Goal: Use online tool/utility: Use online tool/utility

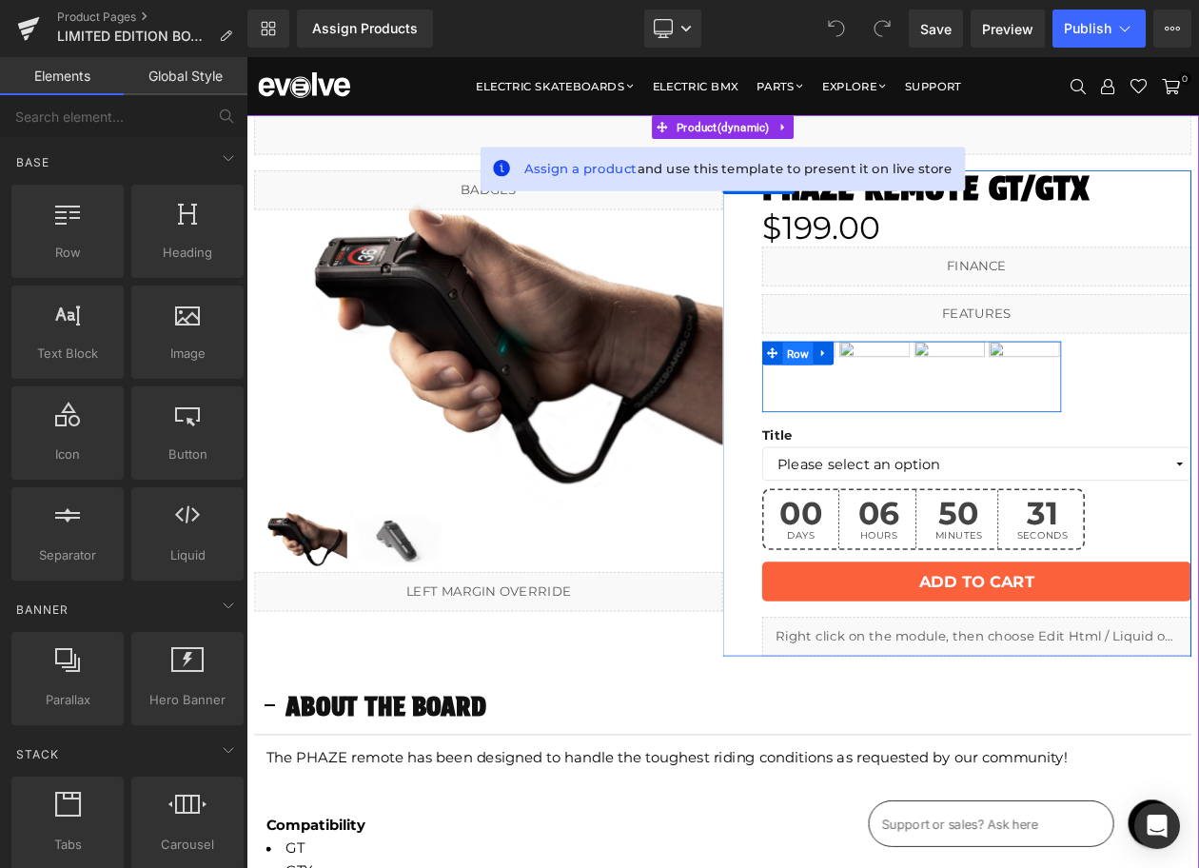
click at [896, 409] on span "Row" at bounding box center [913, 416] width 37 height 29
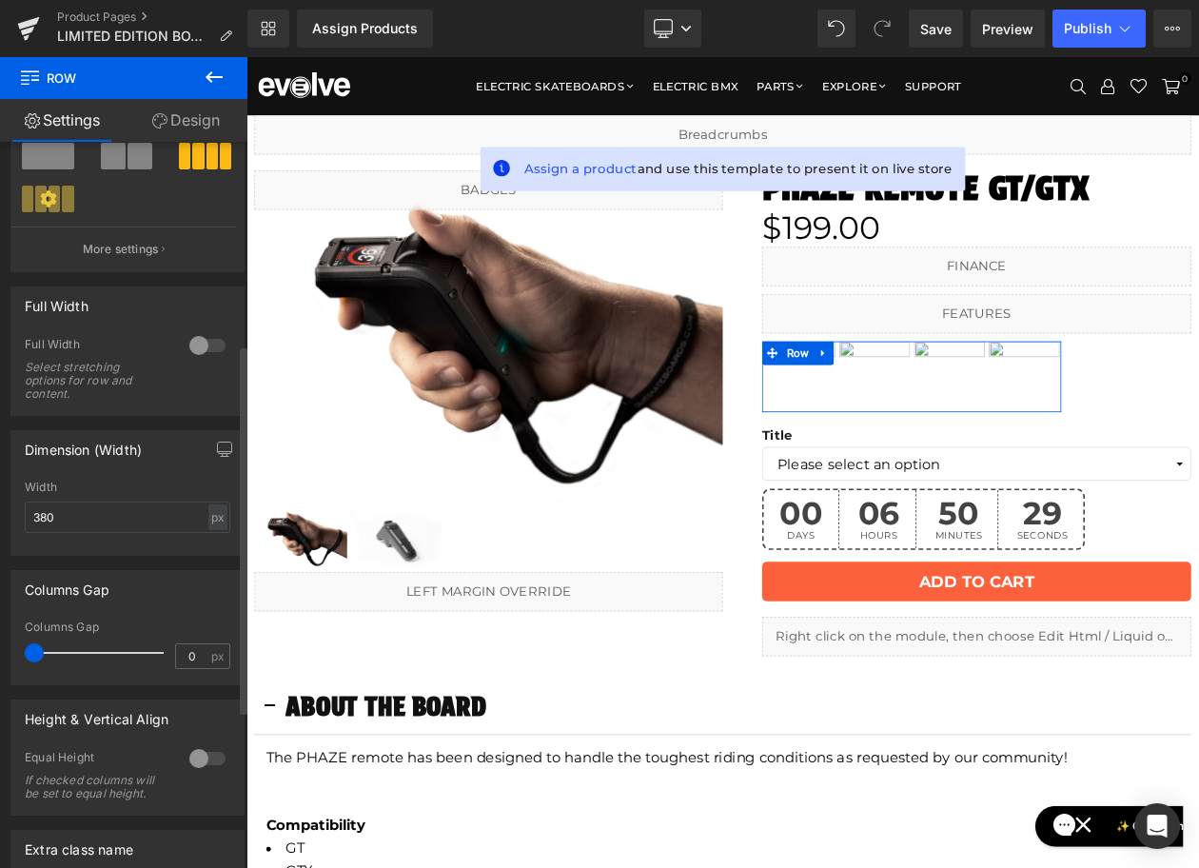
scroll to position [559, 0]
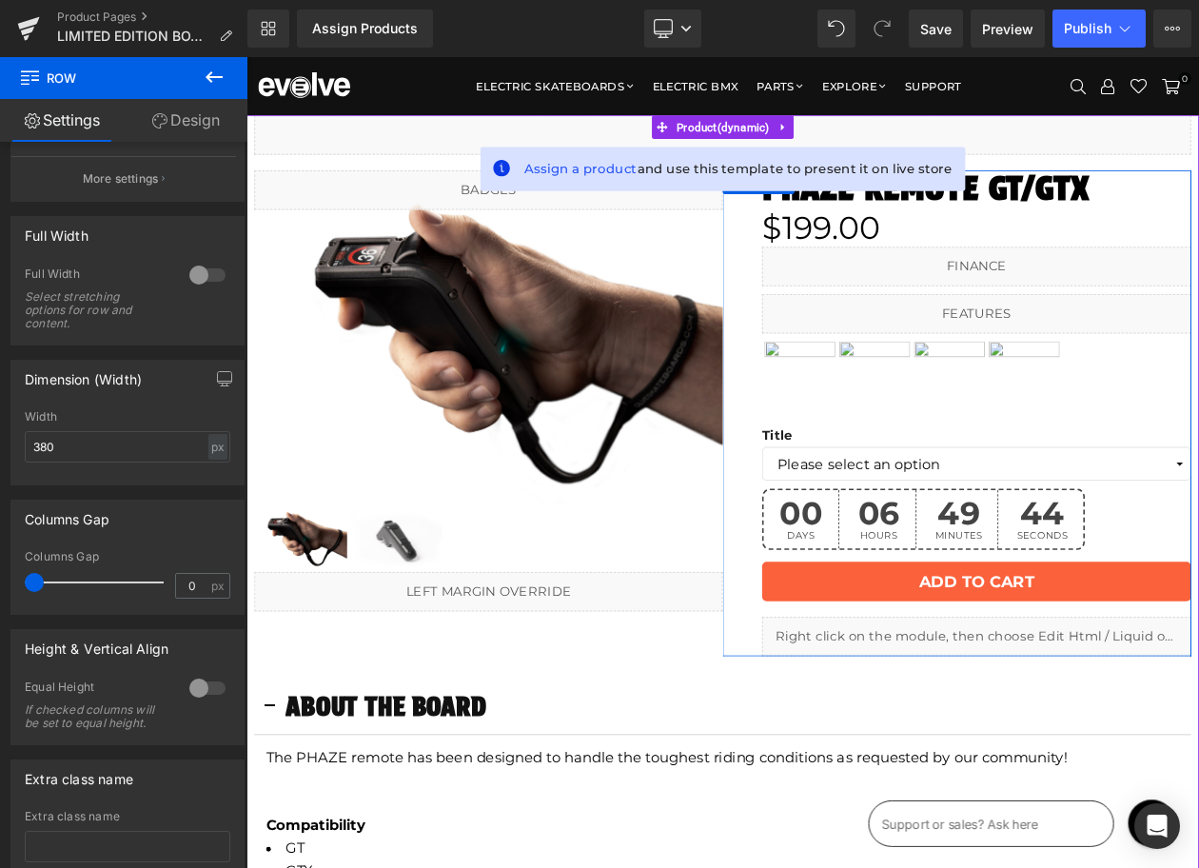
click at [1152, 755] on icon at bounding box center [1149, 748] width 10 height 11
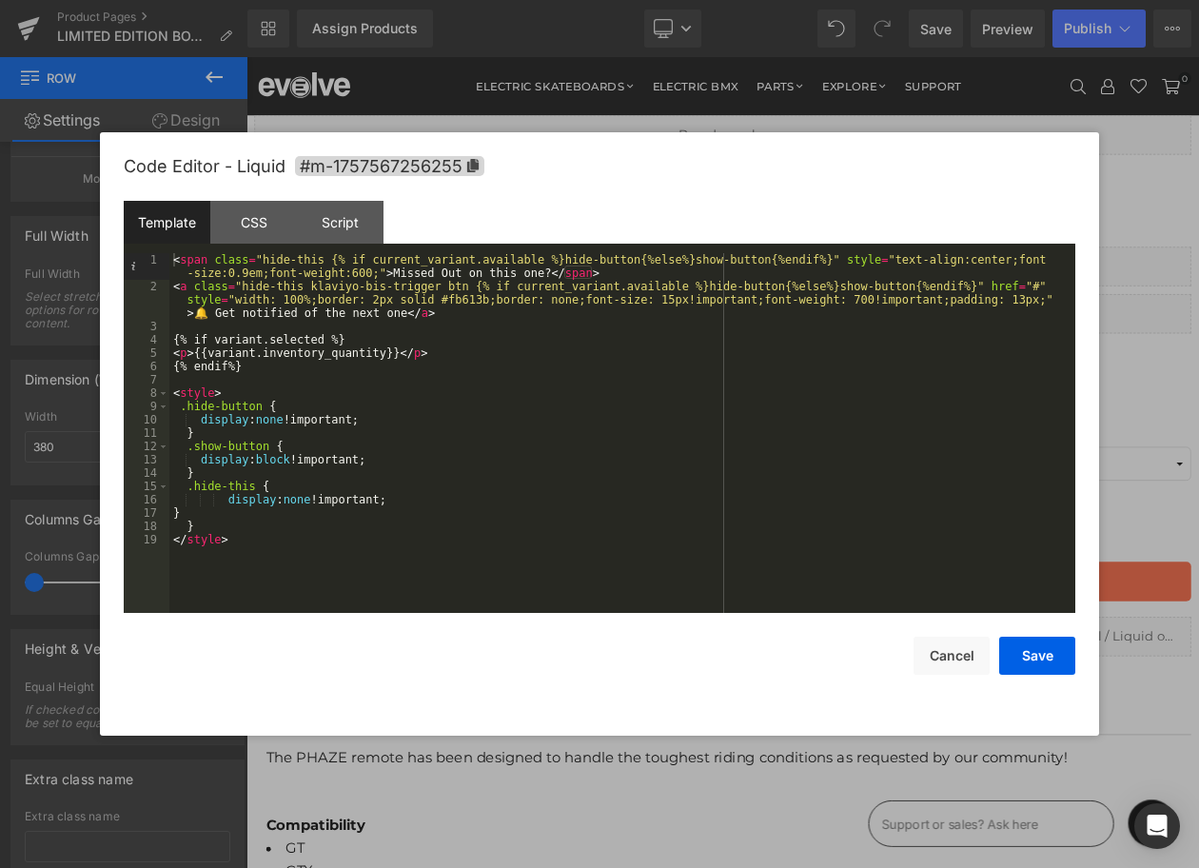
click at [421, 529] on div "< span class = "hide-this {% if current_variant.available %}hide-button{%else%}…" at bounding box center [622, 453] width 906 height 400
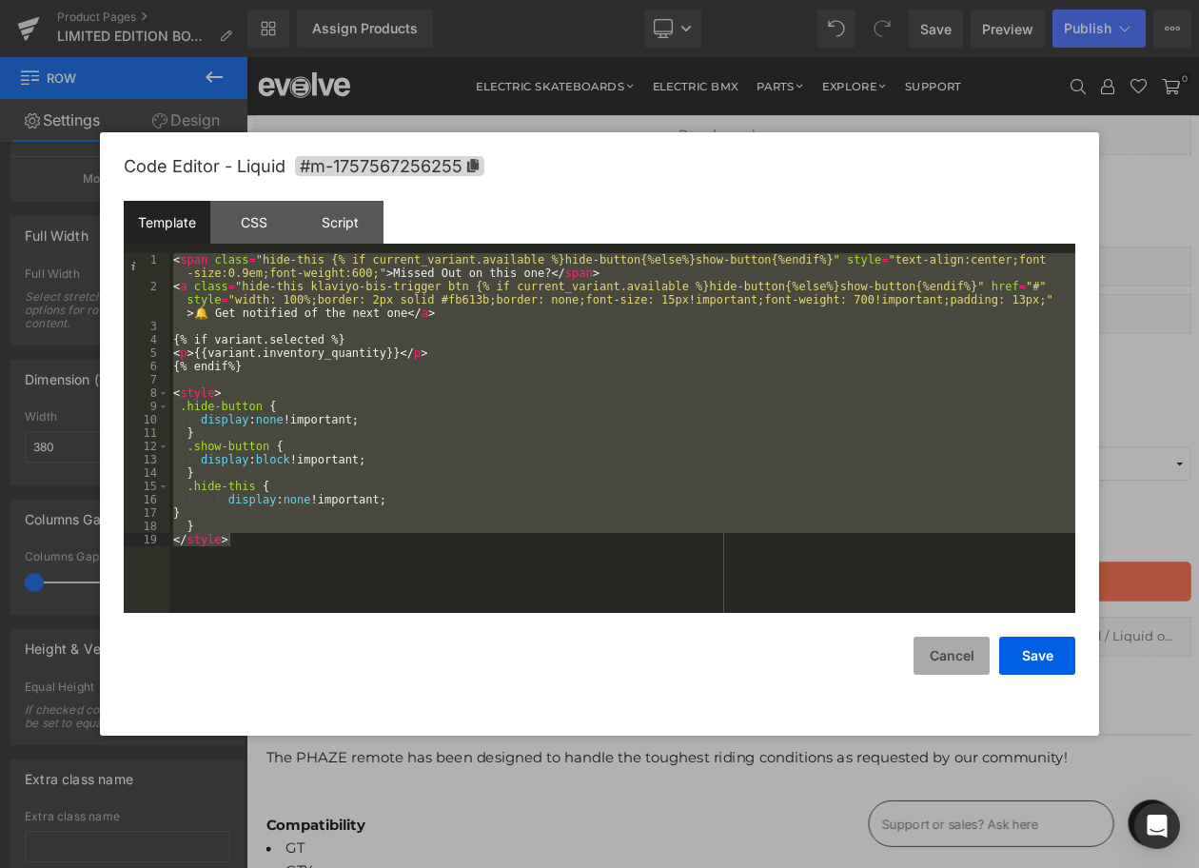
click at [921, 661] on button "Cancel" at bounding box center [952, 656] width 76 height 38
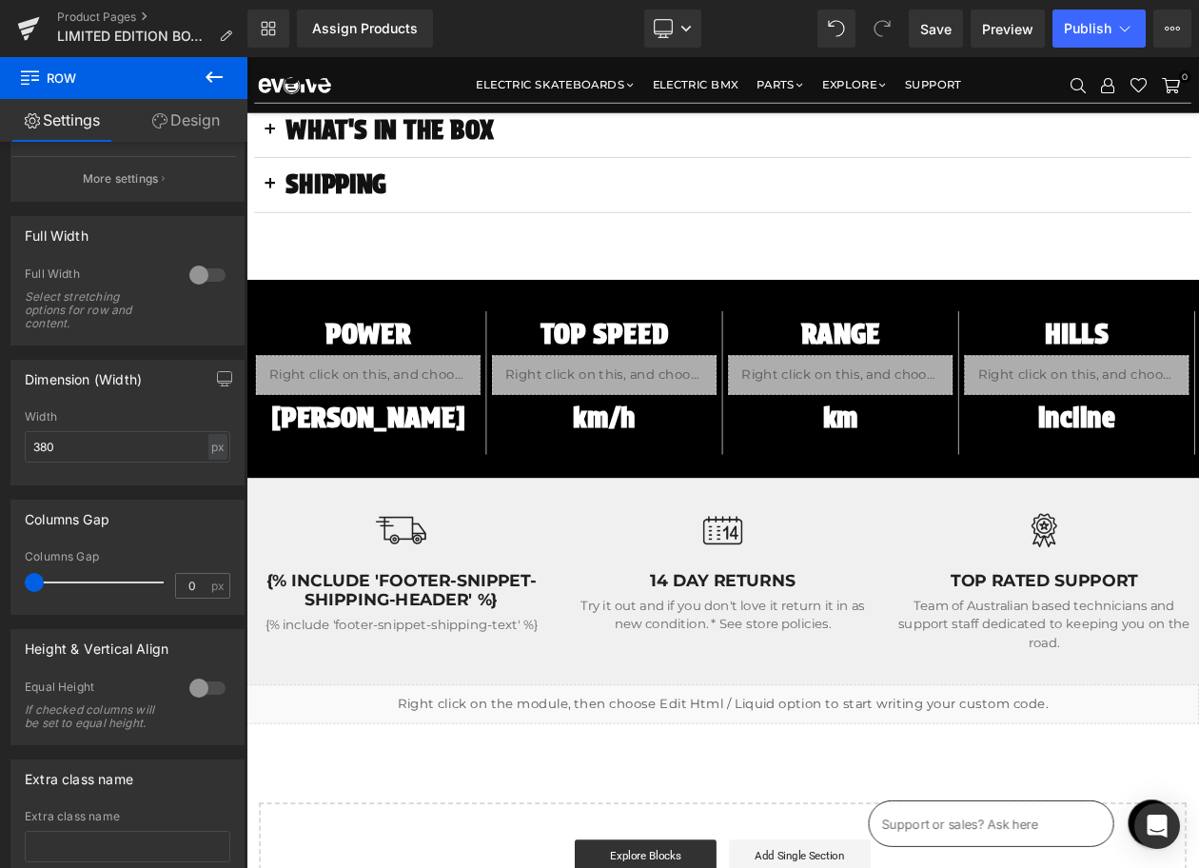
scroll to position [1419, 0]
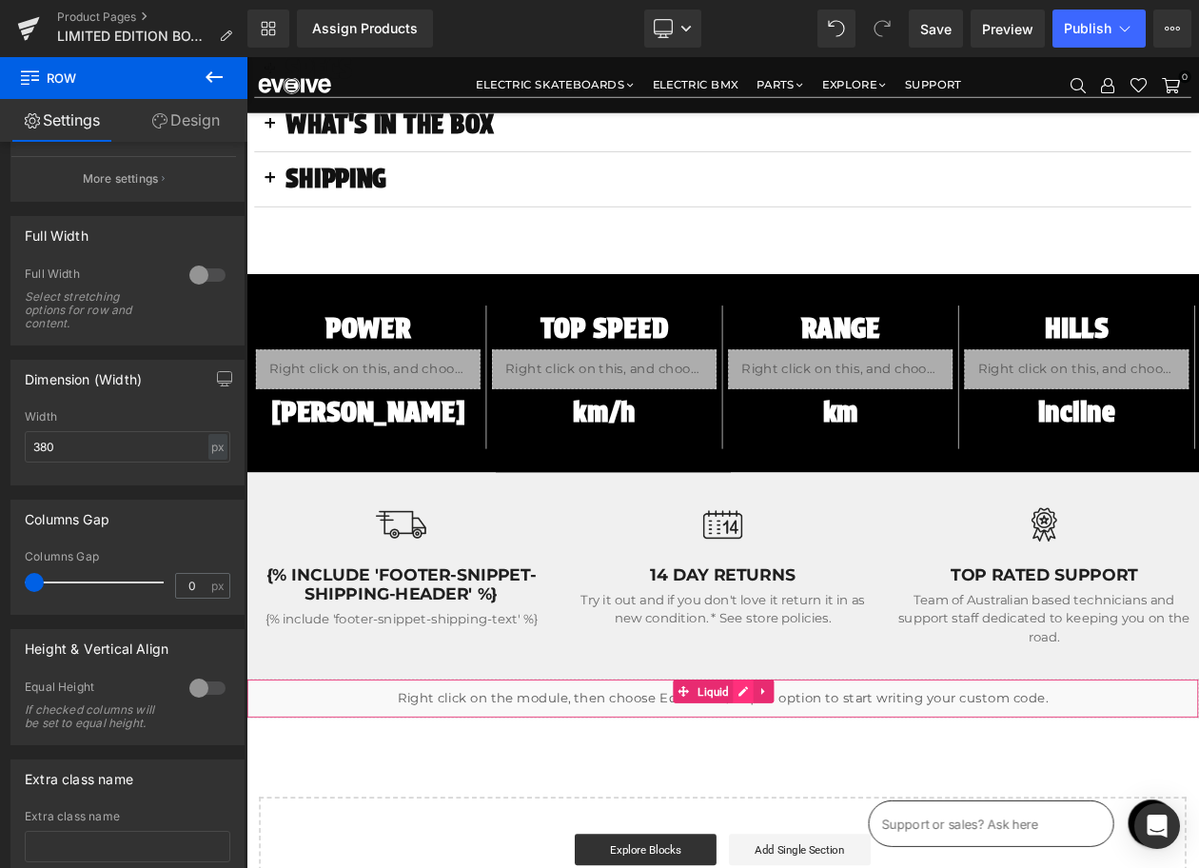
click at [847, 826] on link at bounding box center [847, 823] width 25 height 29
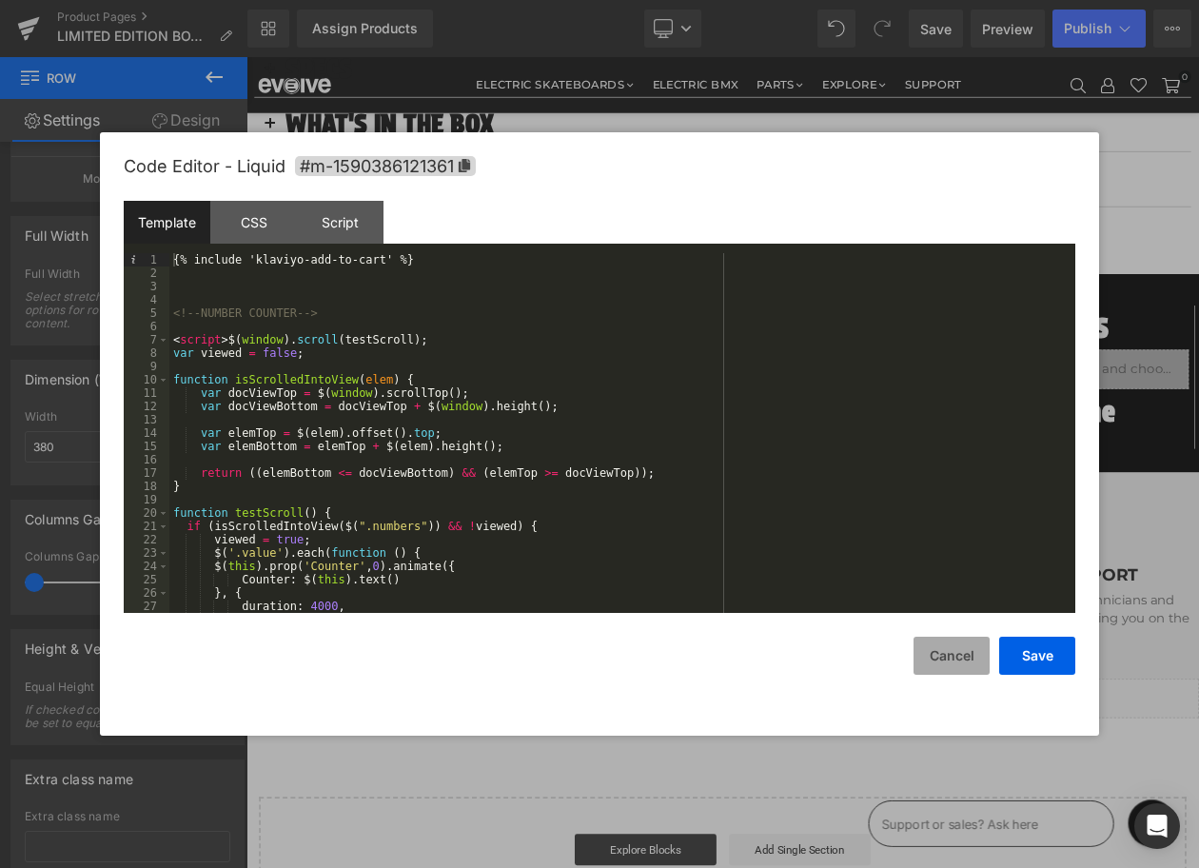
click at [958, 662] on button "Cancel" at bounding box center [952, 656] width 76 height 38
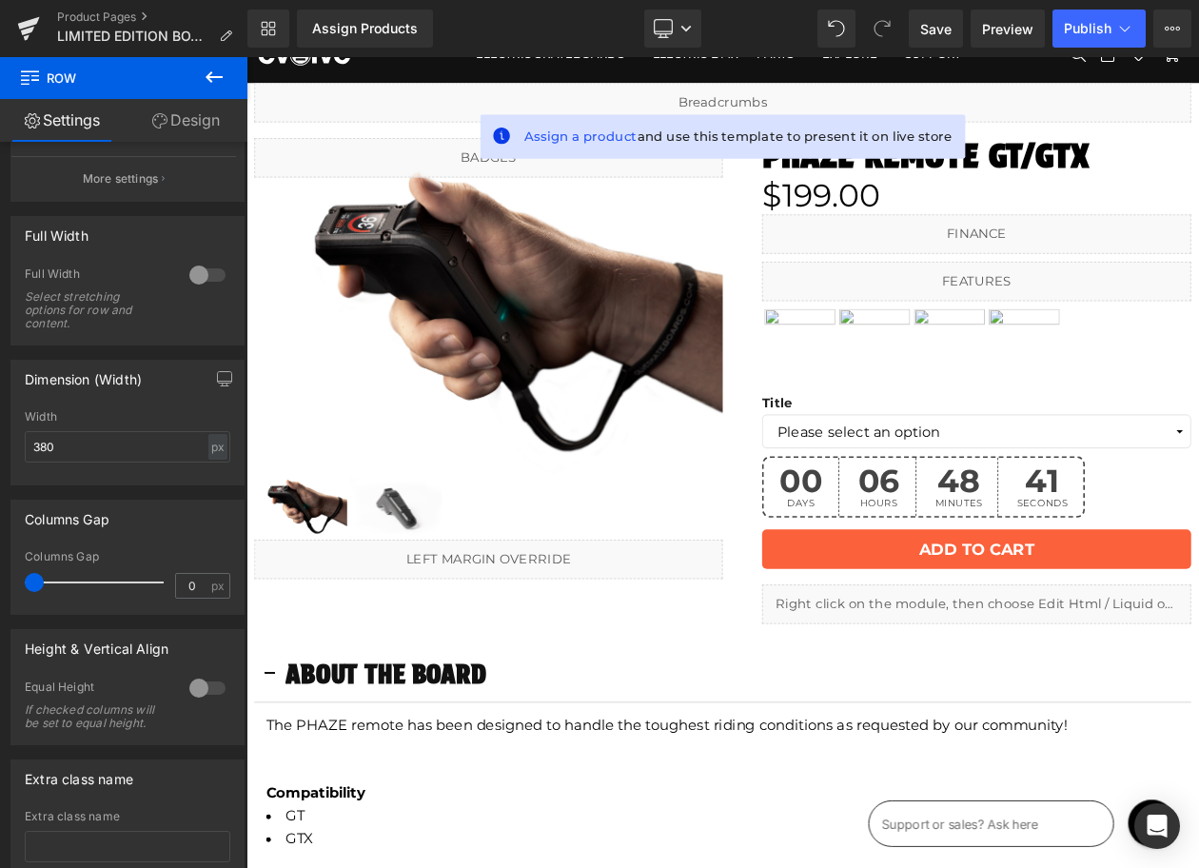
scroll to position [0, 0]
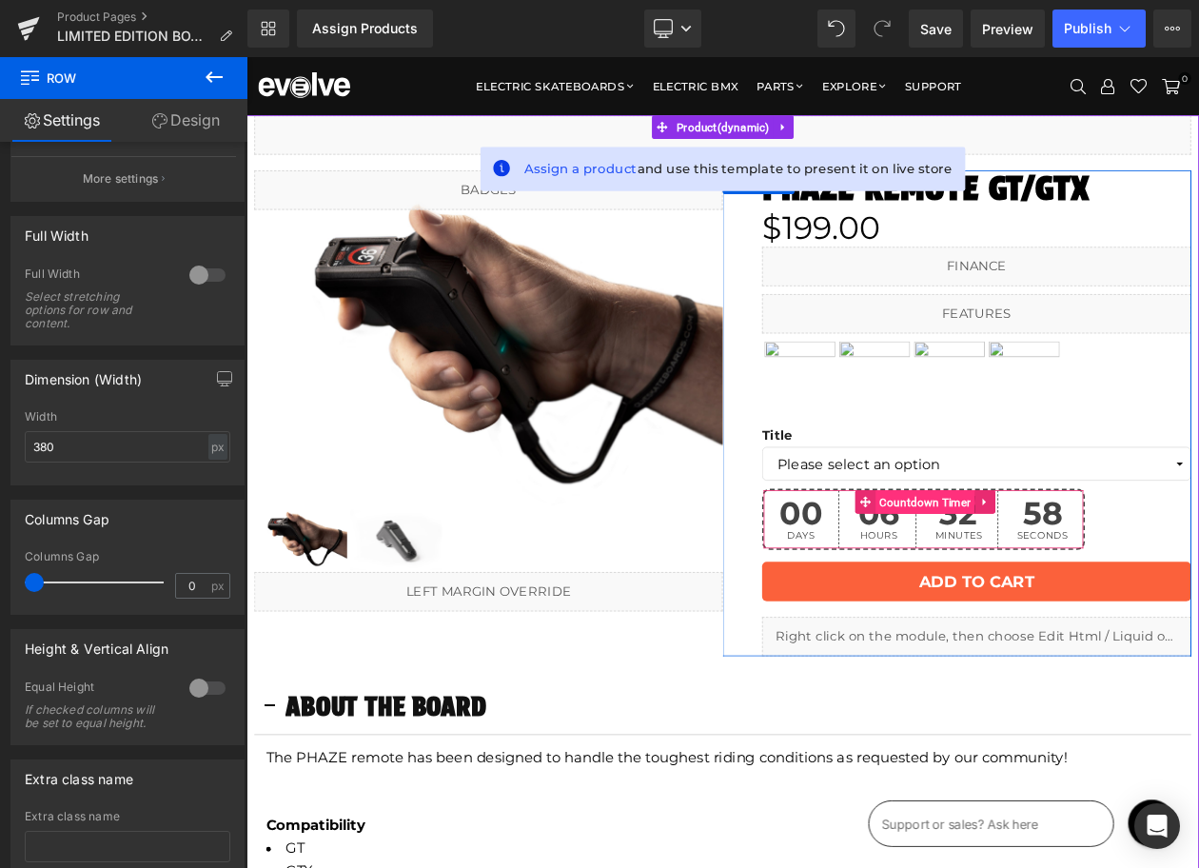
click at [1033, 593] on span "Countdown Timer" at bounding box center [1067, 595] width 120 height 29
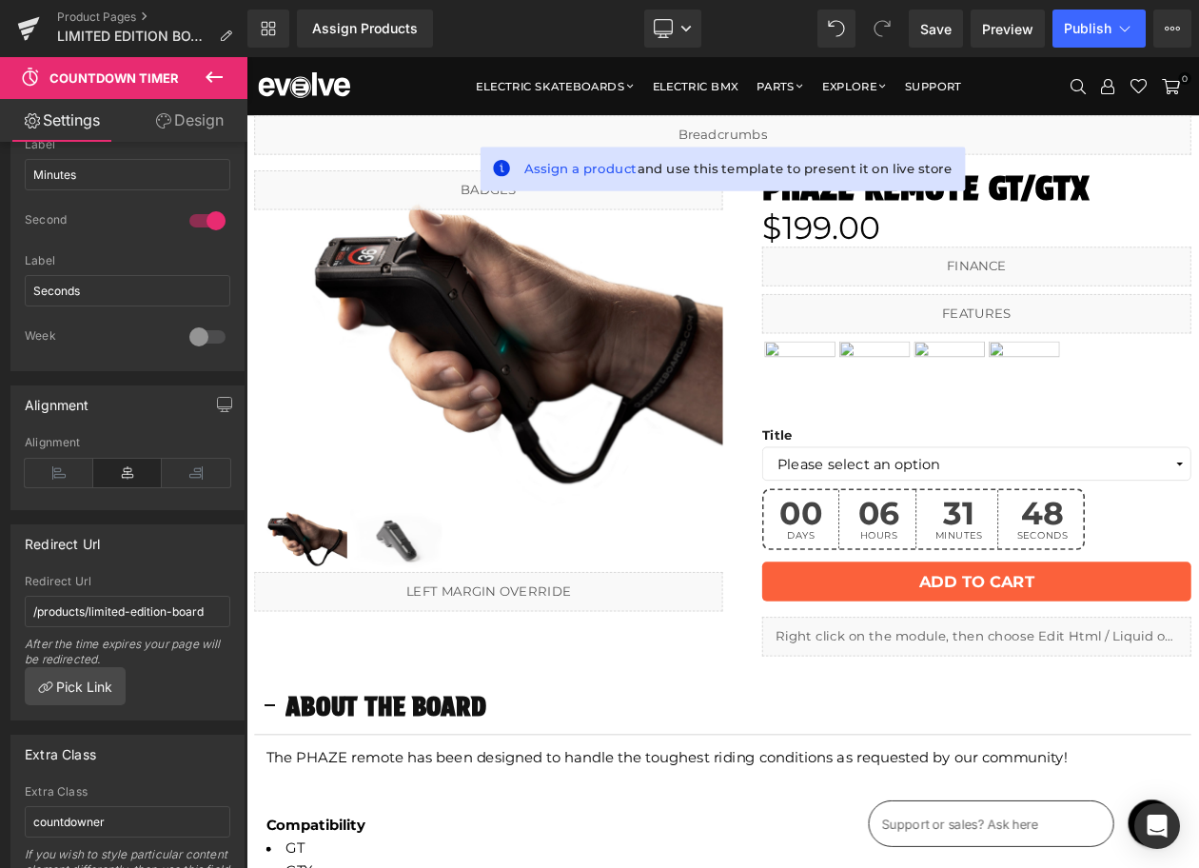
scroll to position [1768, 0]
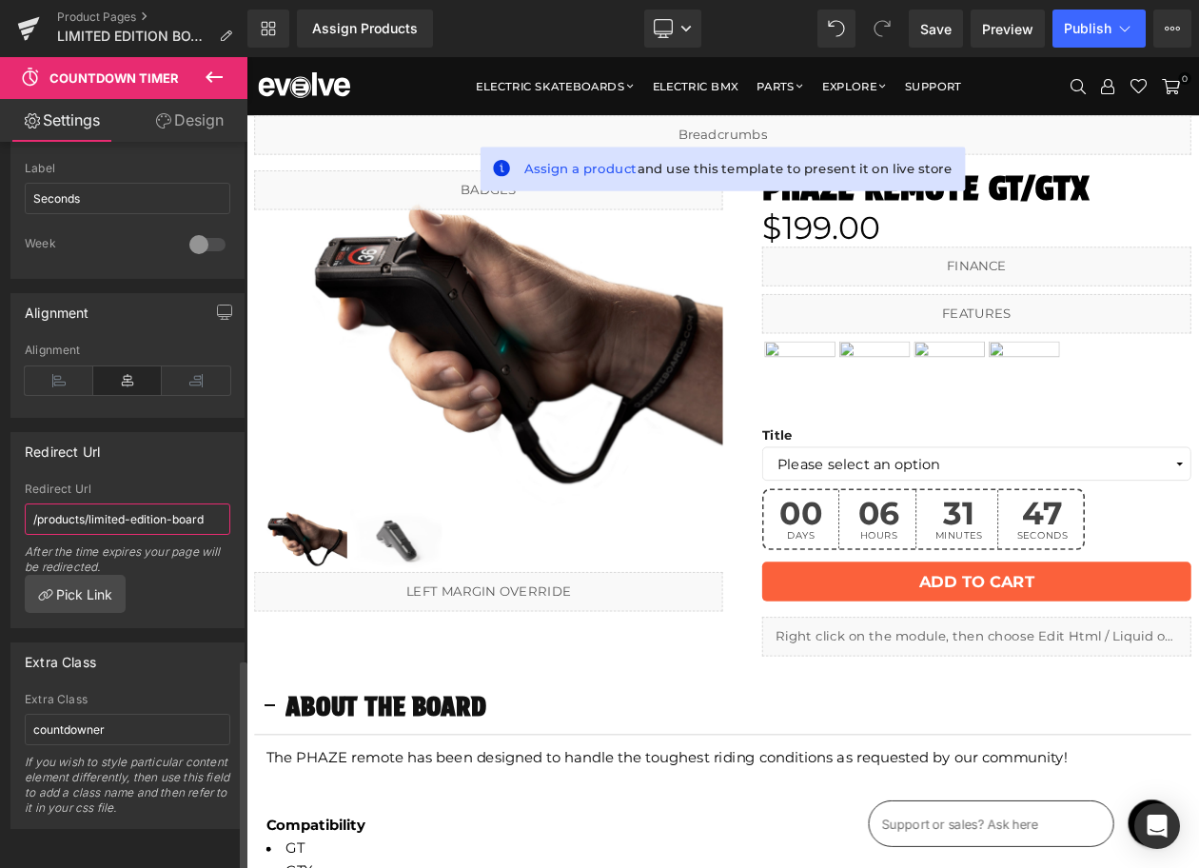
click at [179, 504] on input "/products/limited-edition-board" at bounding box center [128, 519] width 206 height 31
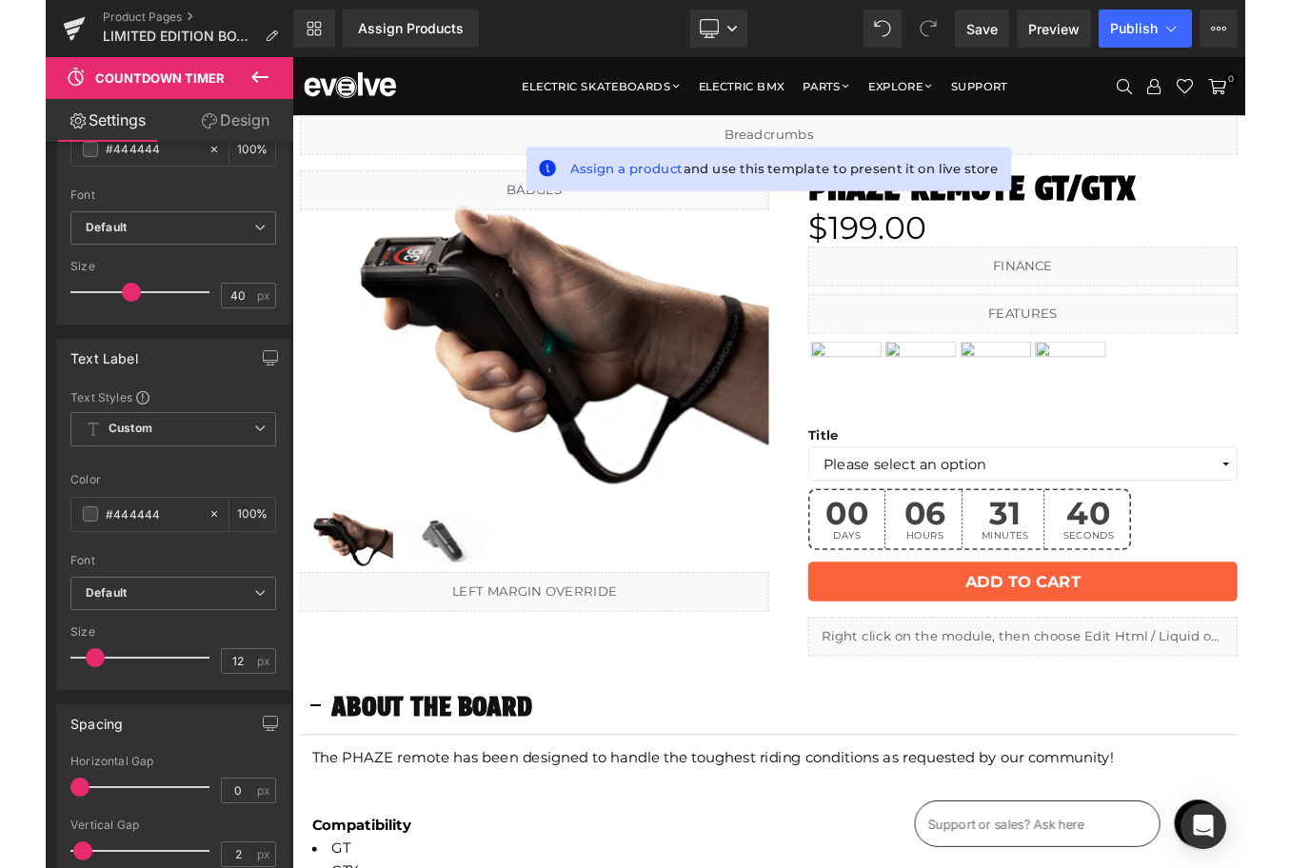
scroll to position [0, 0]
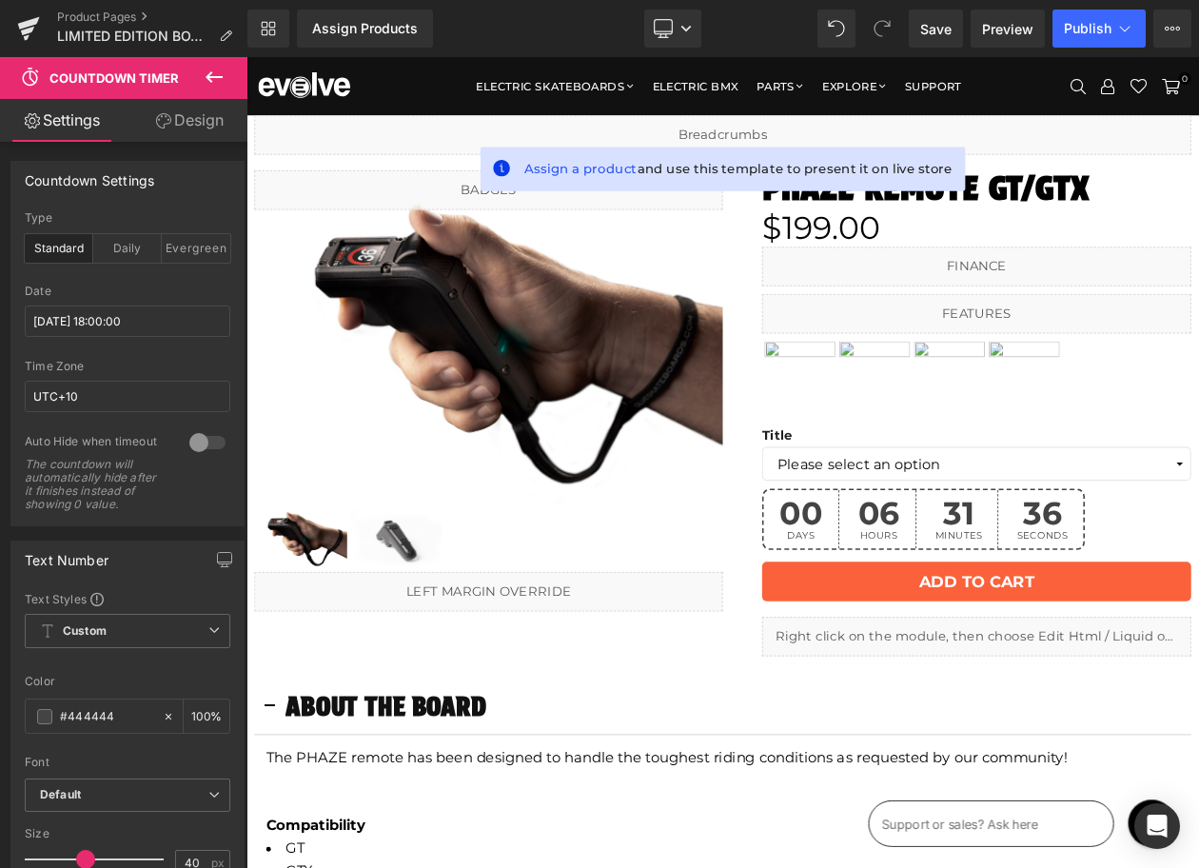
click at [205, 127] on link "Design" at bounding box center [190, 120] width 124 height 43
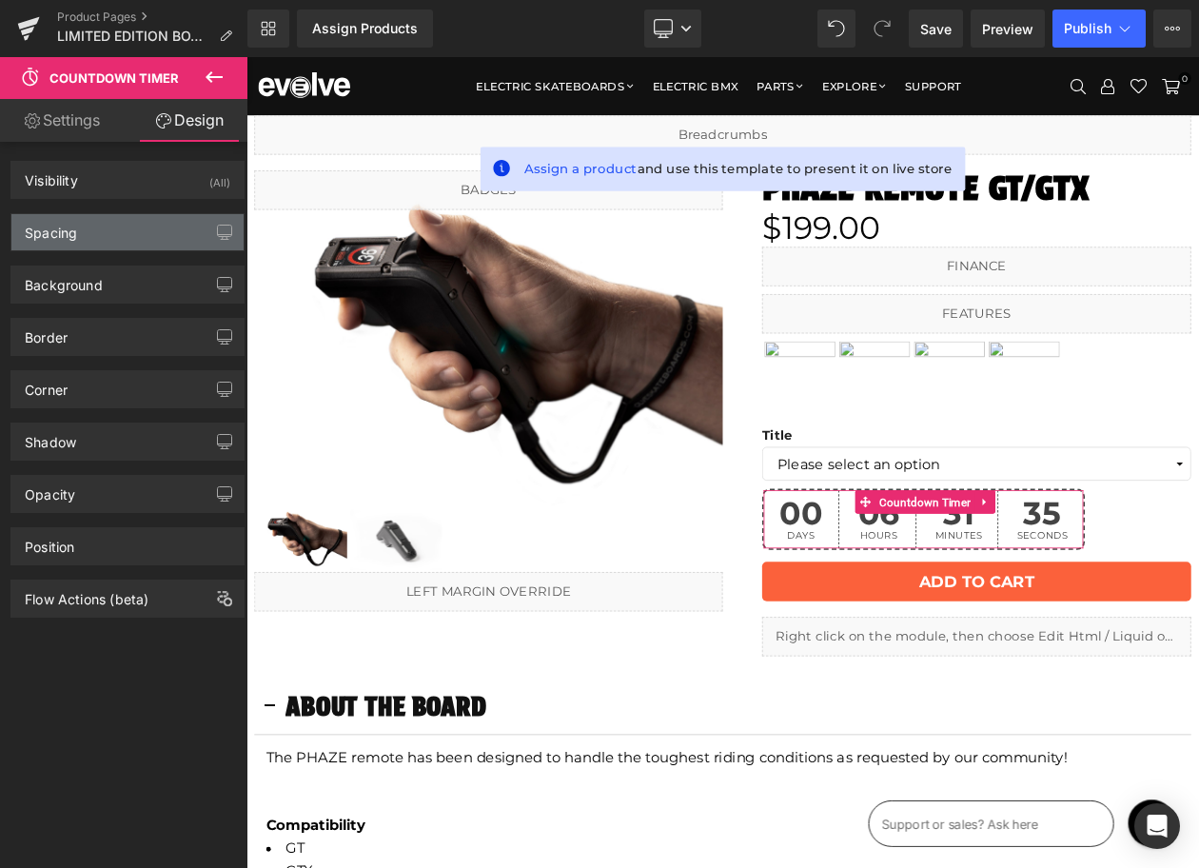
click at [151, 231] on div "Spacing" at bounding box center [127, 232] width 232 height 36
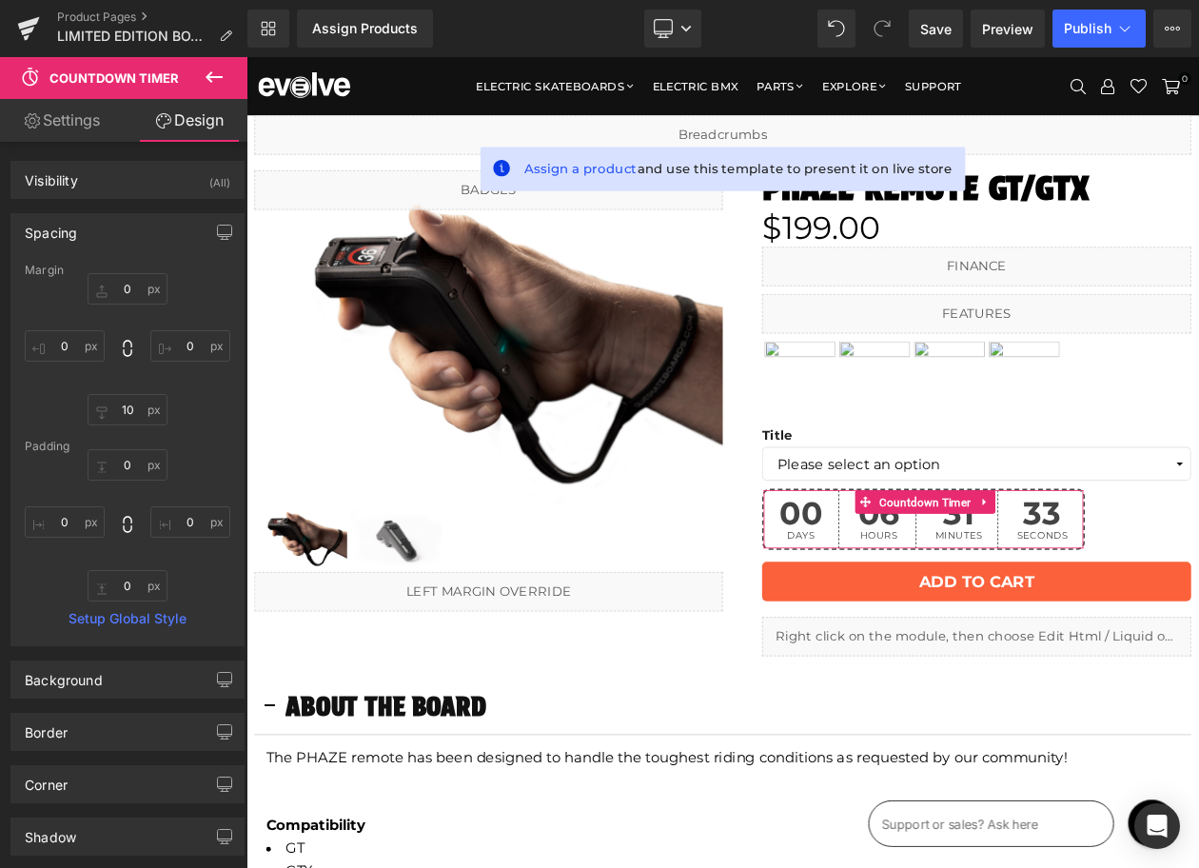
click at [89, 118] on link "Settings" at bounding box center [62, 120] width 124 height 43
type input "100"
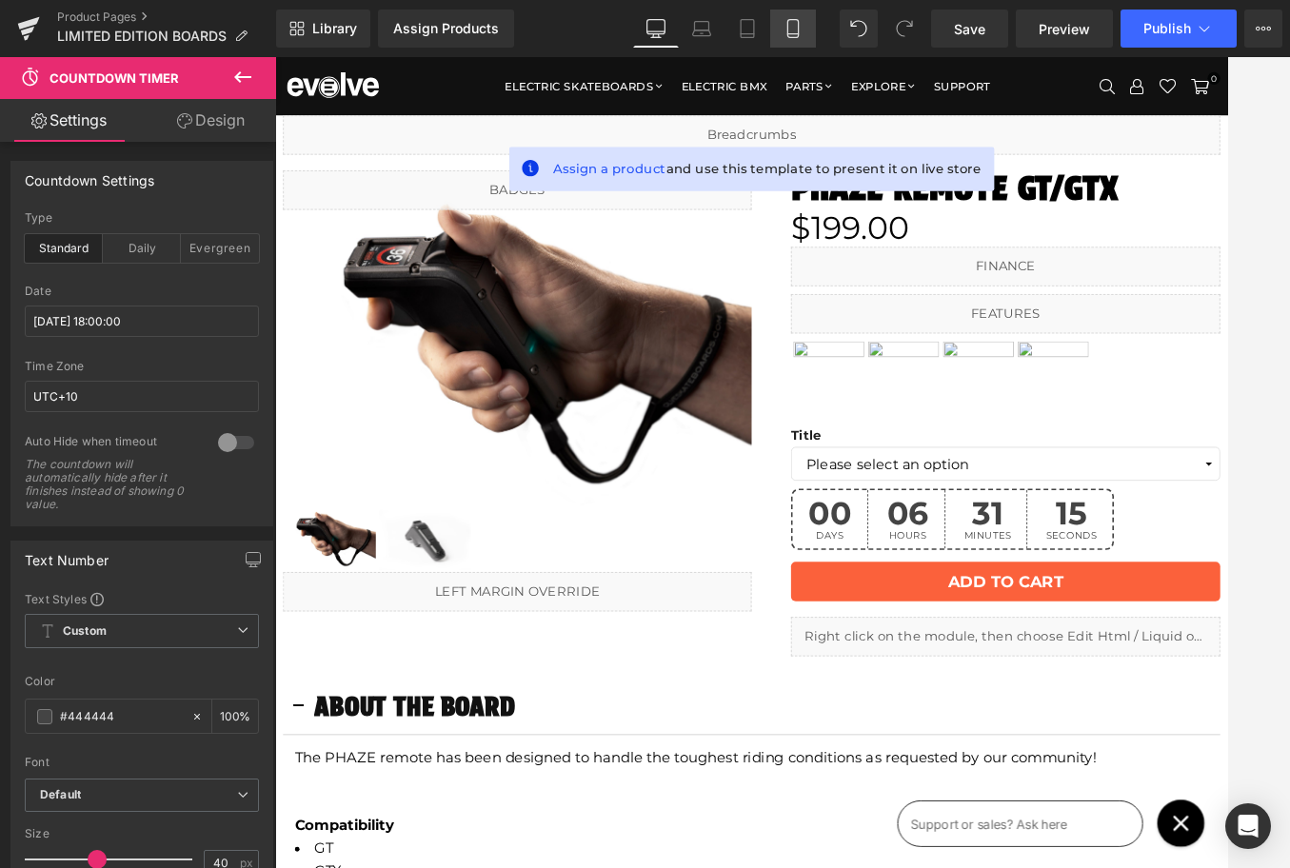
click at [796, 25] on icon at bounding box center [792, 28] width 19 height 19
type input "100"
type input "11"
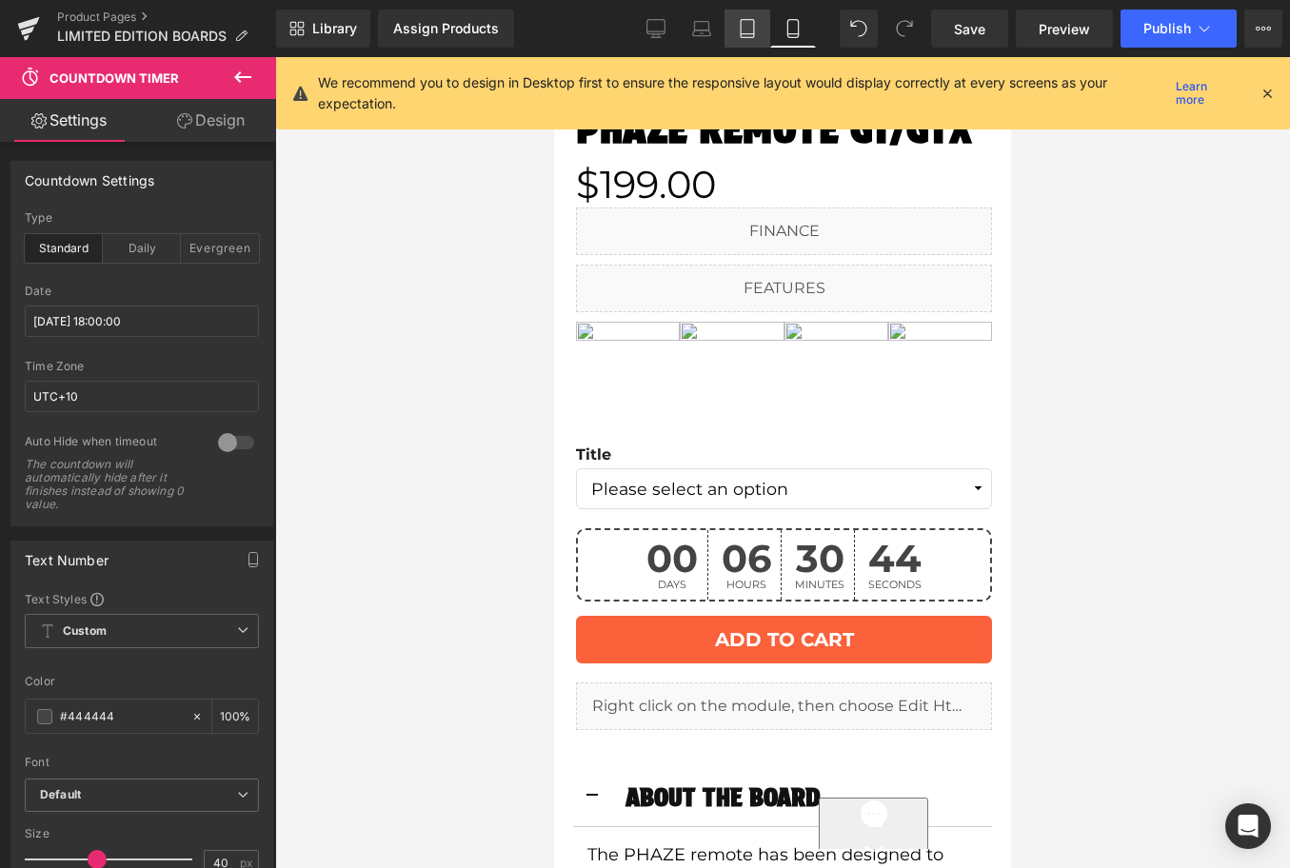
click at [747, 31] on icon at bounding box center [747, 28] width 19 height 19
type input "100"
type input "30"
type input "100"
type input "12"
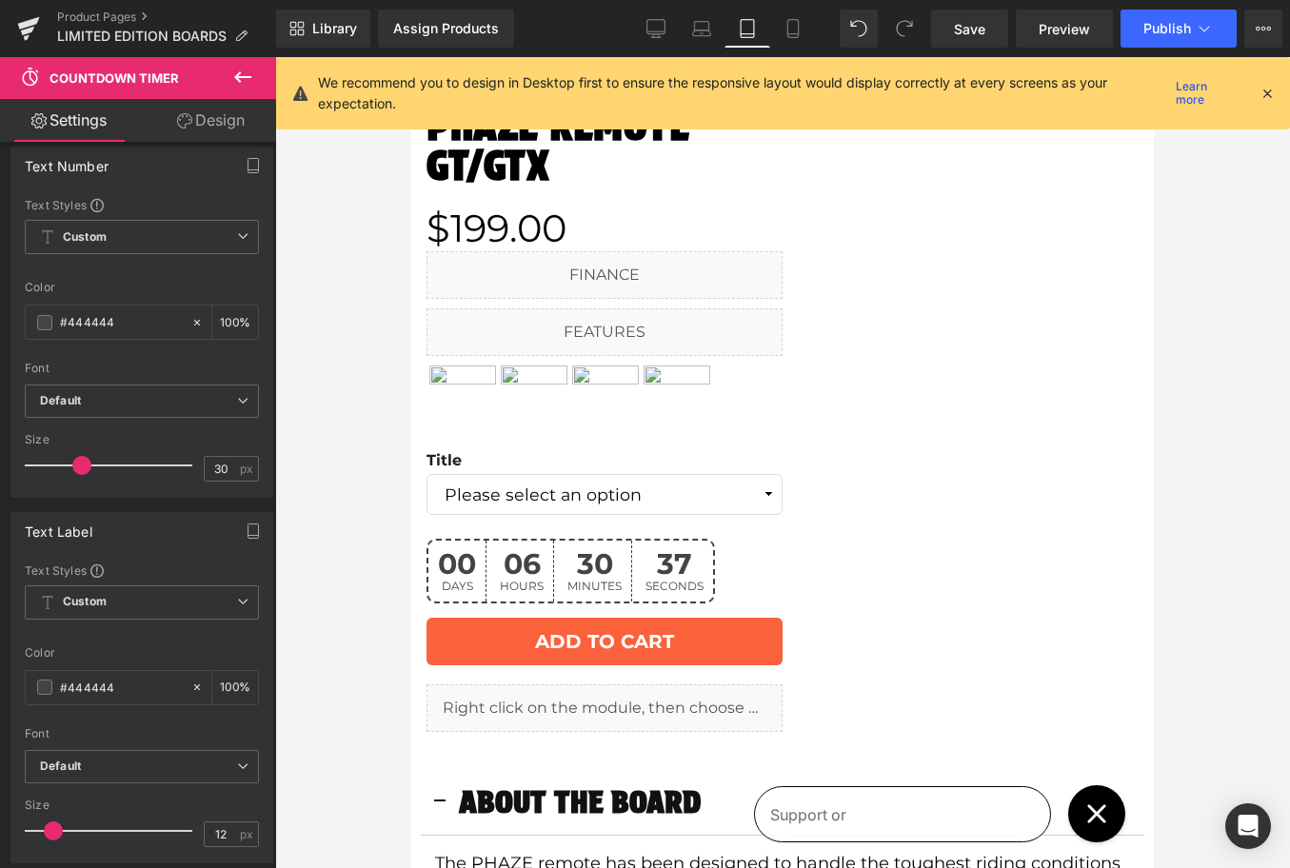
scroll to position [385, 0]
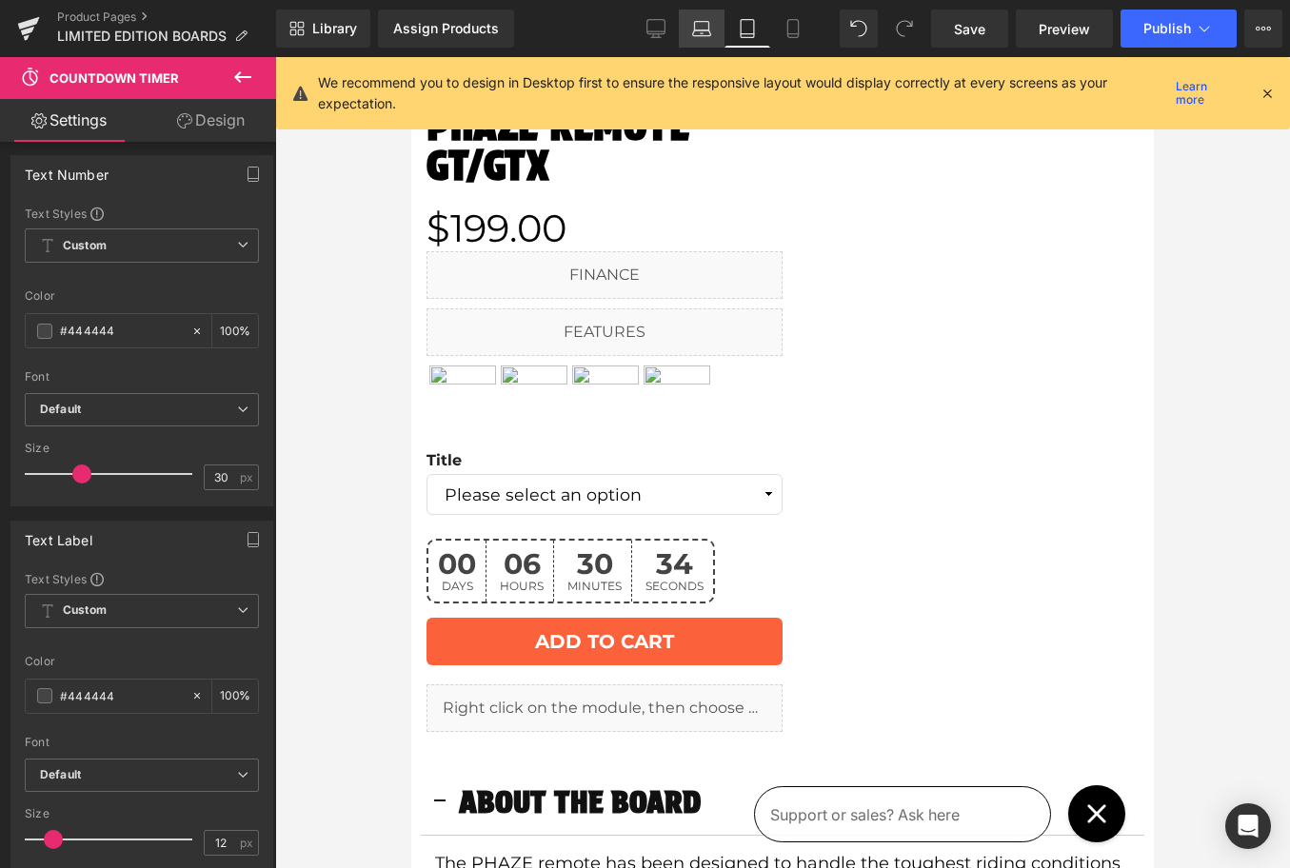
click at [695, 25] on icon at bounding box center [701, 26] width 14 height 9
type input "100"
type input "46"
type input "100"
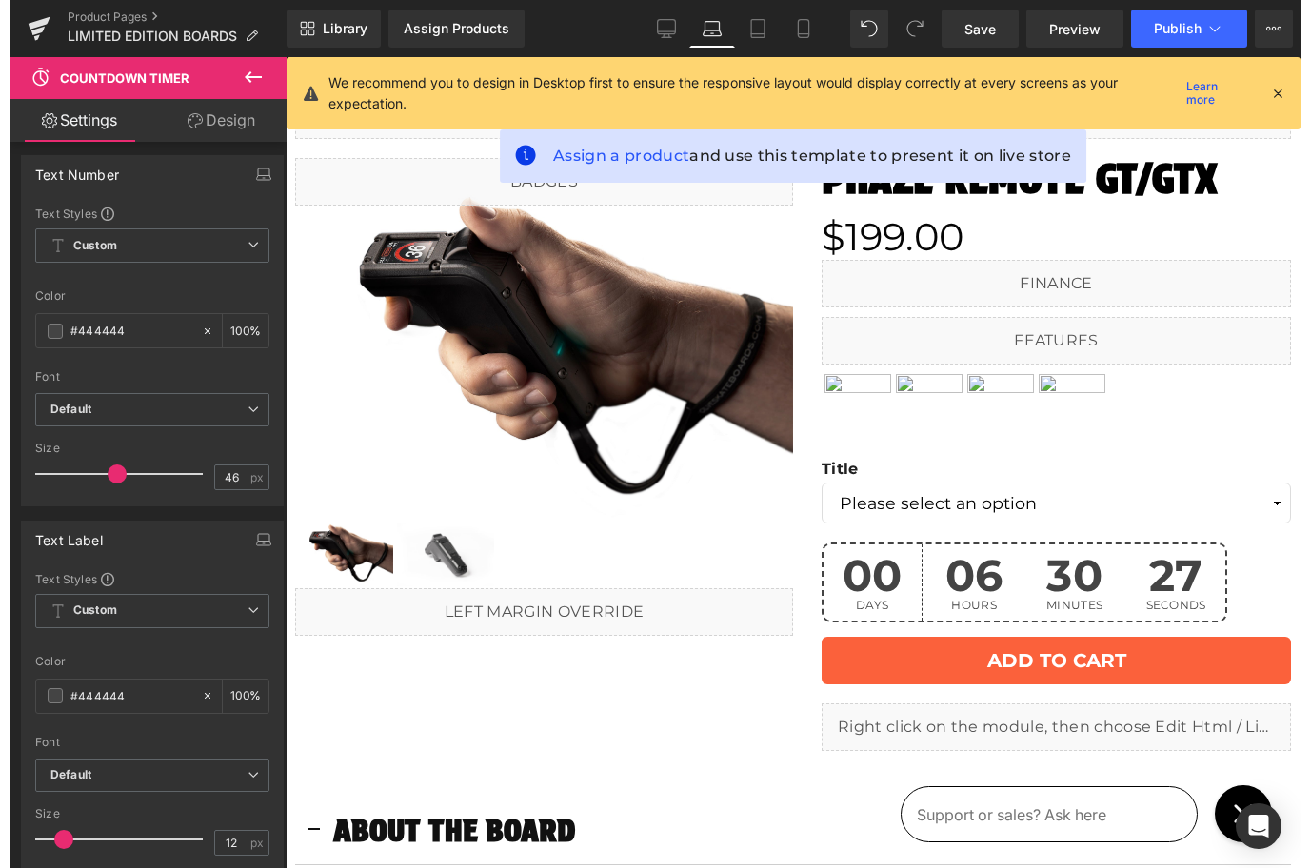
scroll to position [0, 0]
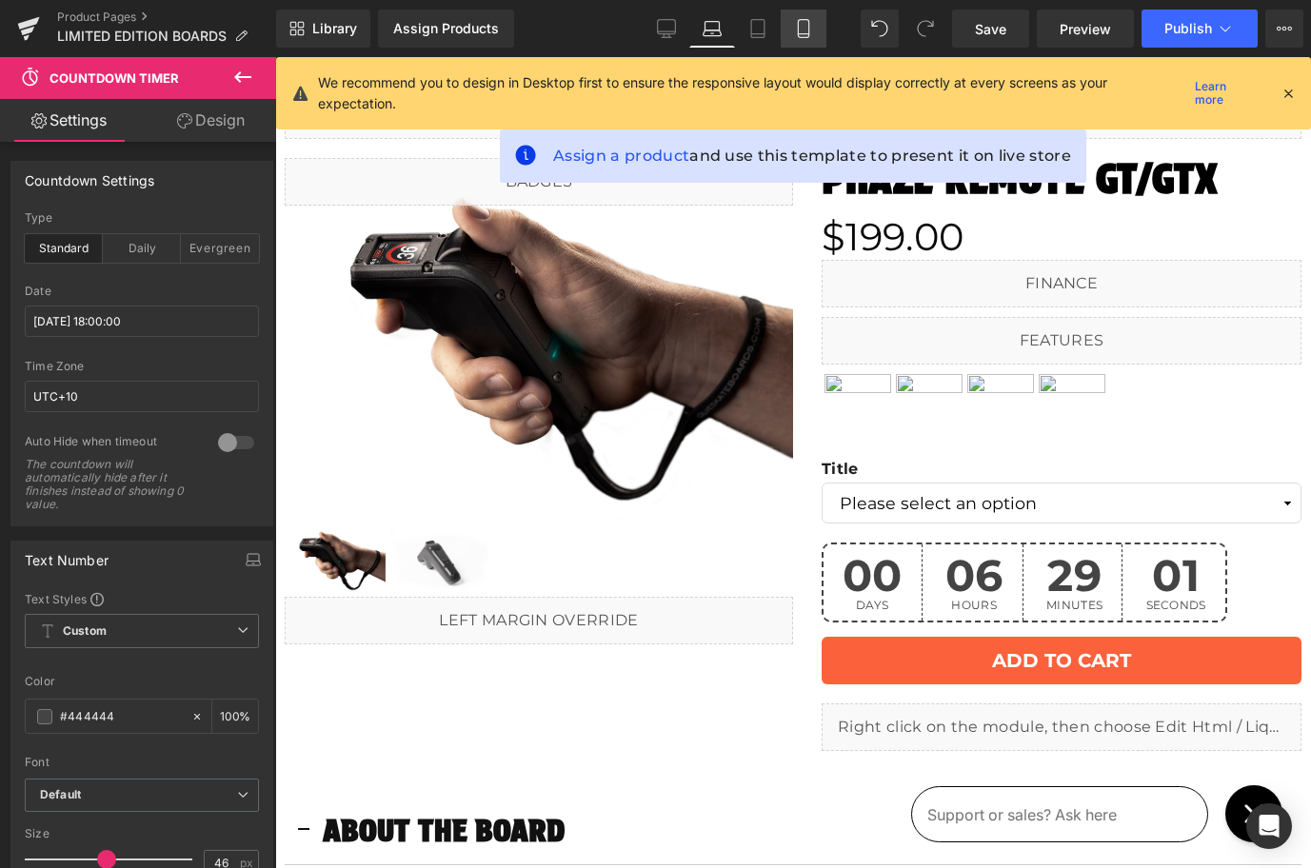
click at [799, 21] on icon at bounding box center [803, 29] width 10 height 18
type input "100"
type input "40"
type input "100"
type input "11"
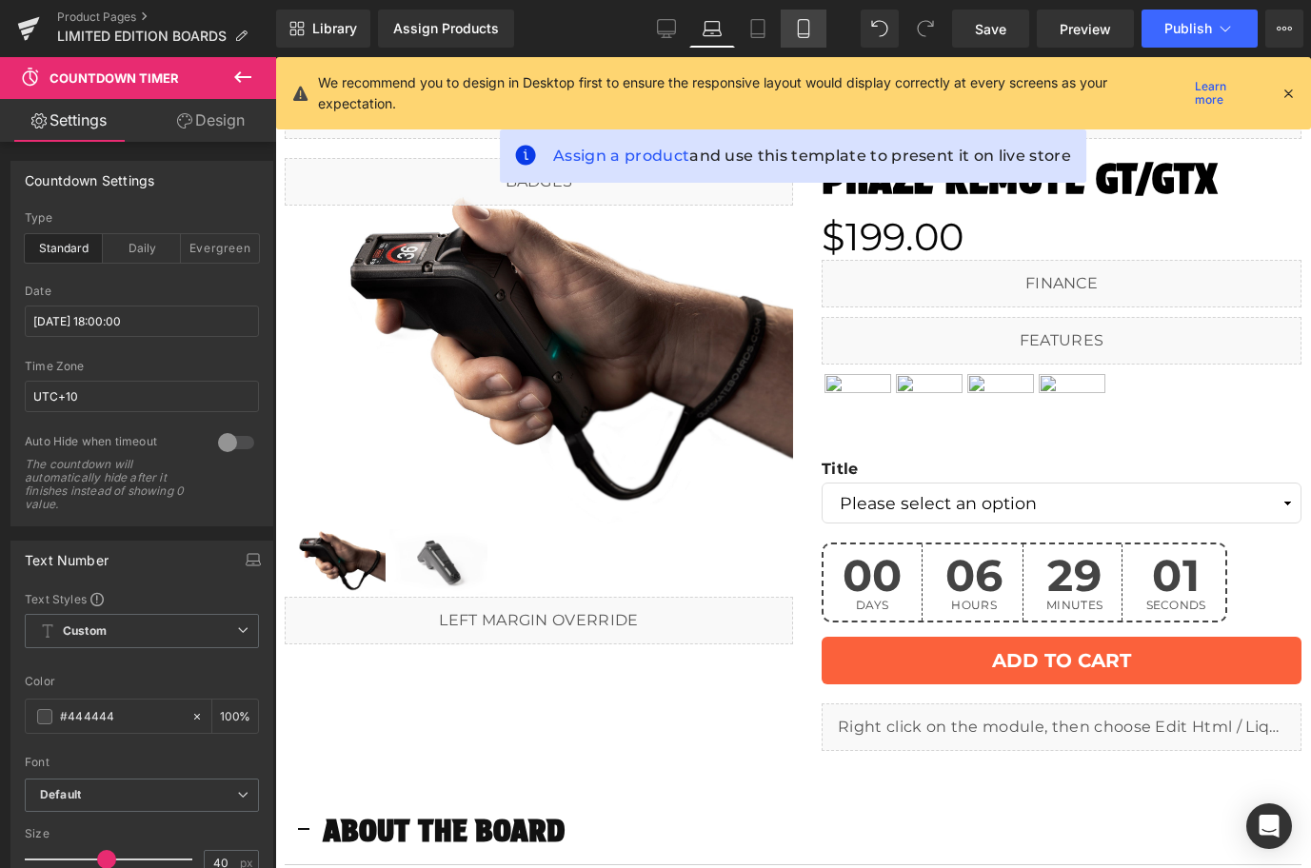
scroll to position [540, 0]
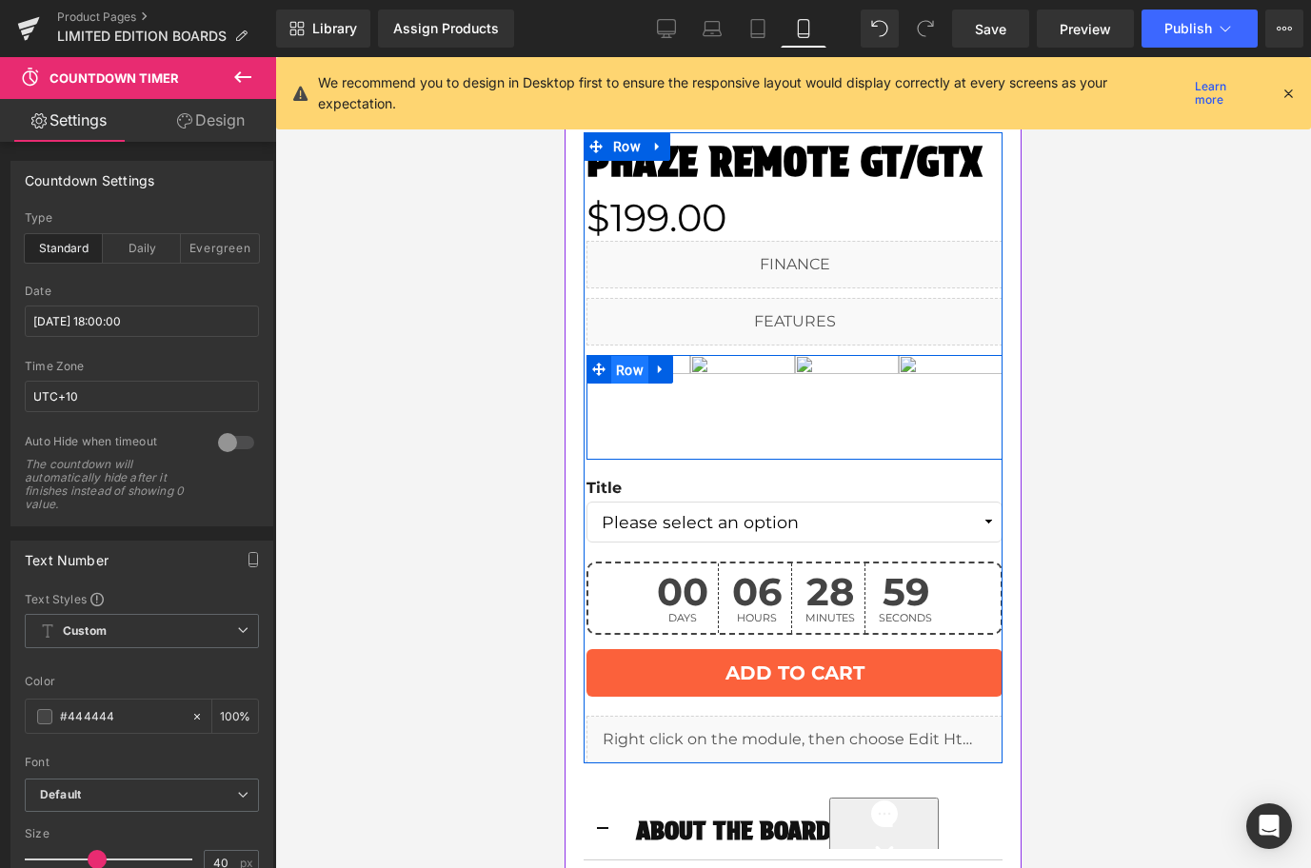
click at [640, 365] on span "Row" at bounding box center [629, 370] width 37 height 29
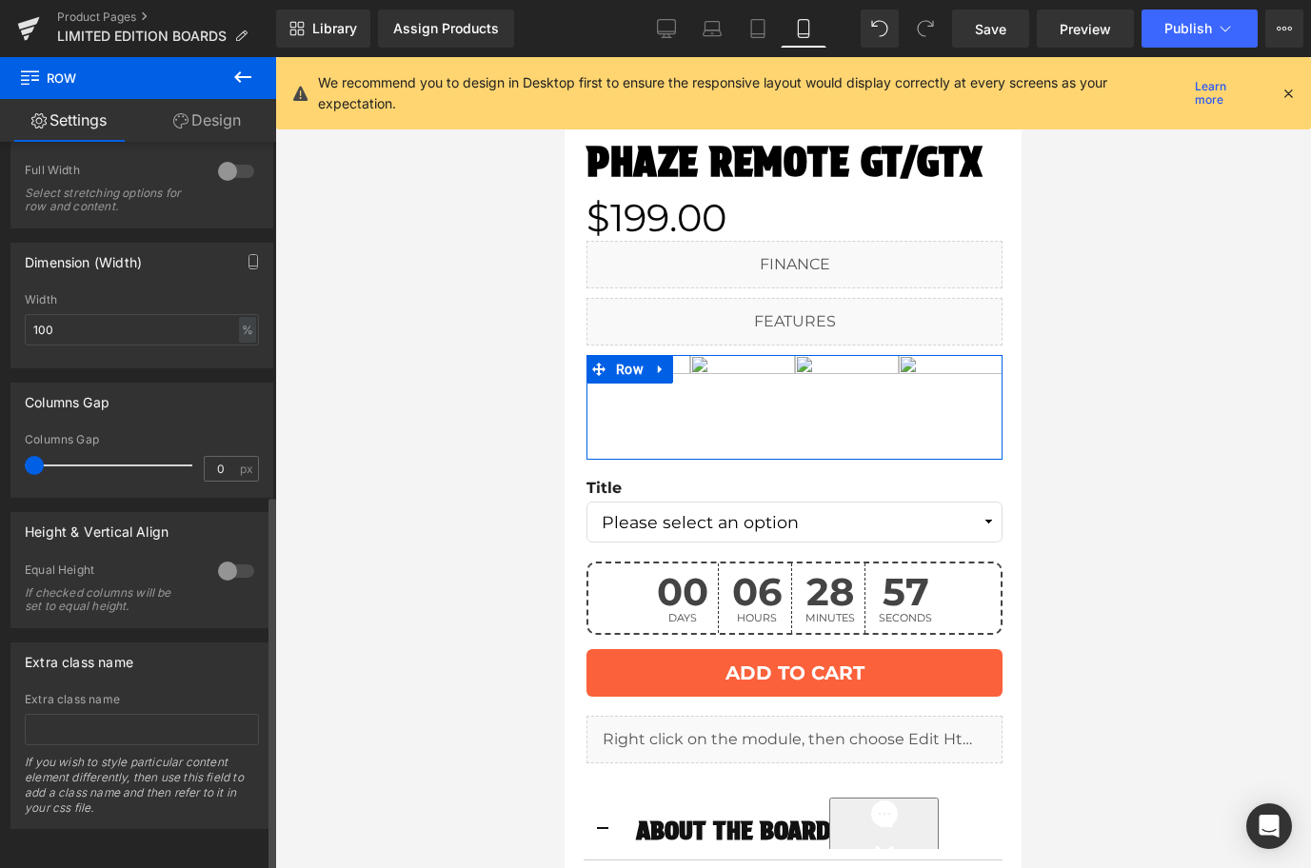
scroll to position [675, 0]
click at [246, 254] on icon "button" at bounding box center [253, 261] width 15 height 15
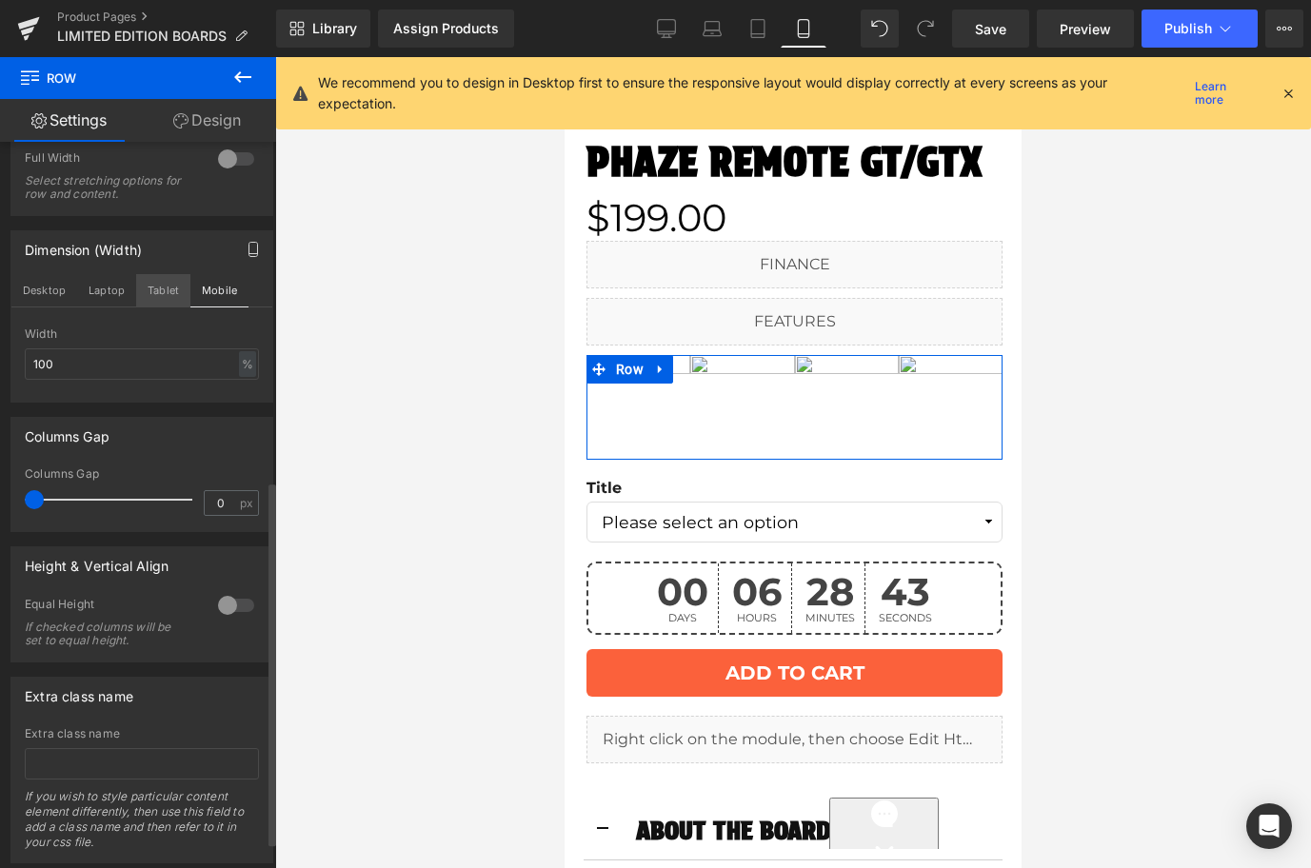
click at [172, 291] on button "Tablet" at bounding box center [163, 290] width 54 height 32
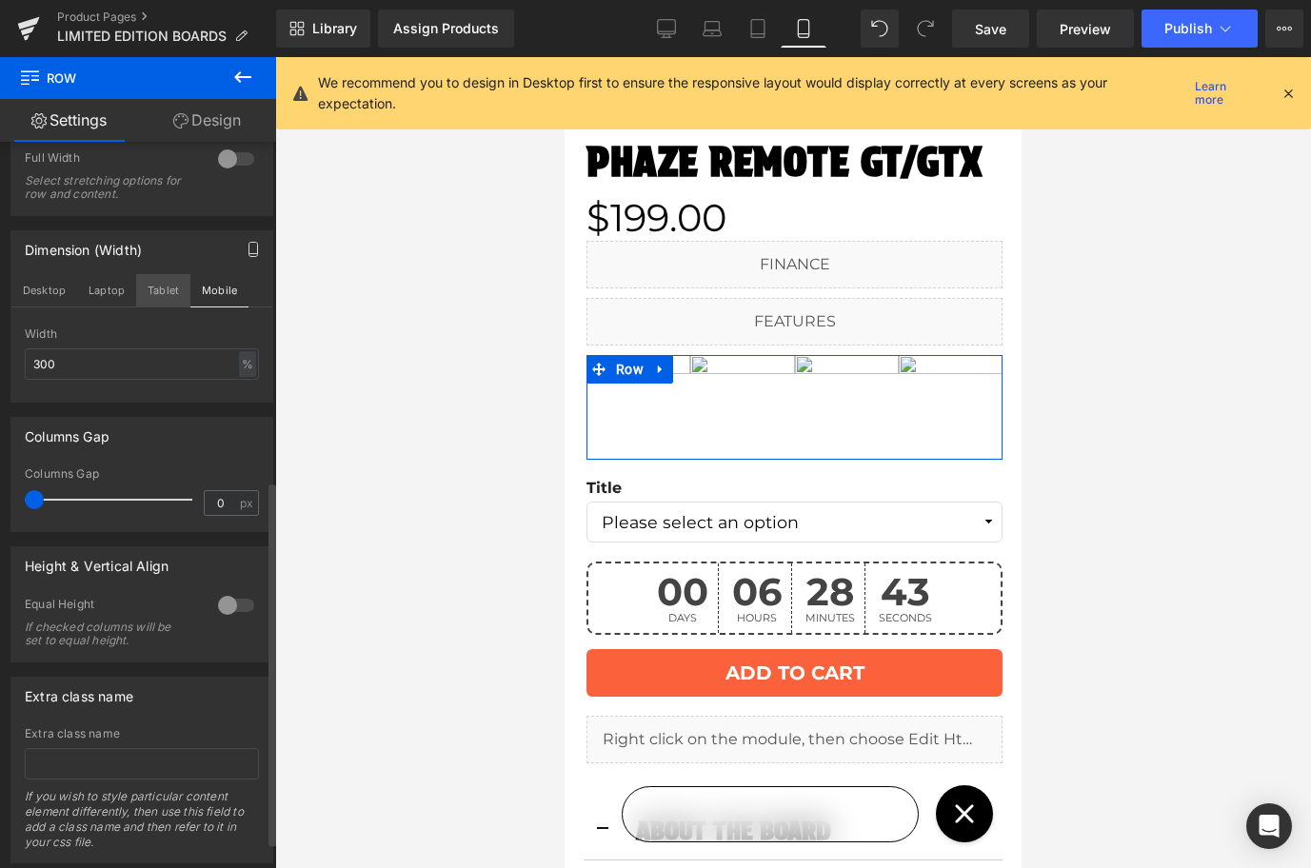
scroll to position [732, 0]
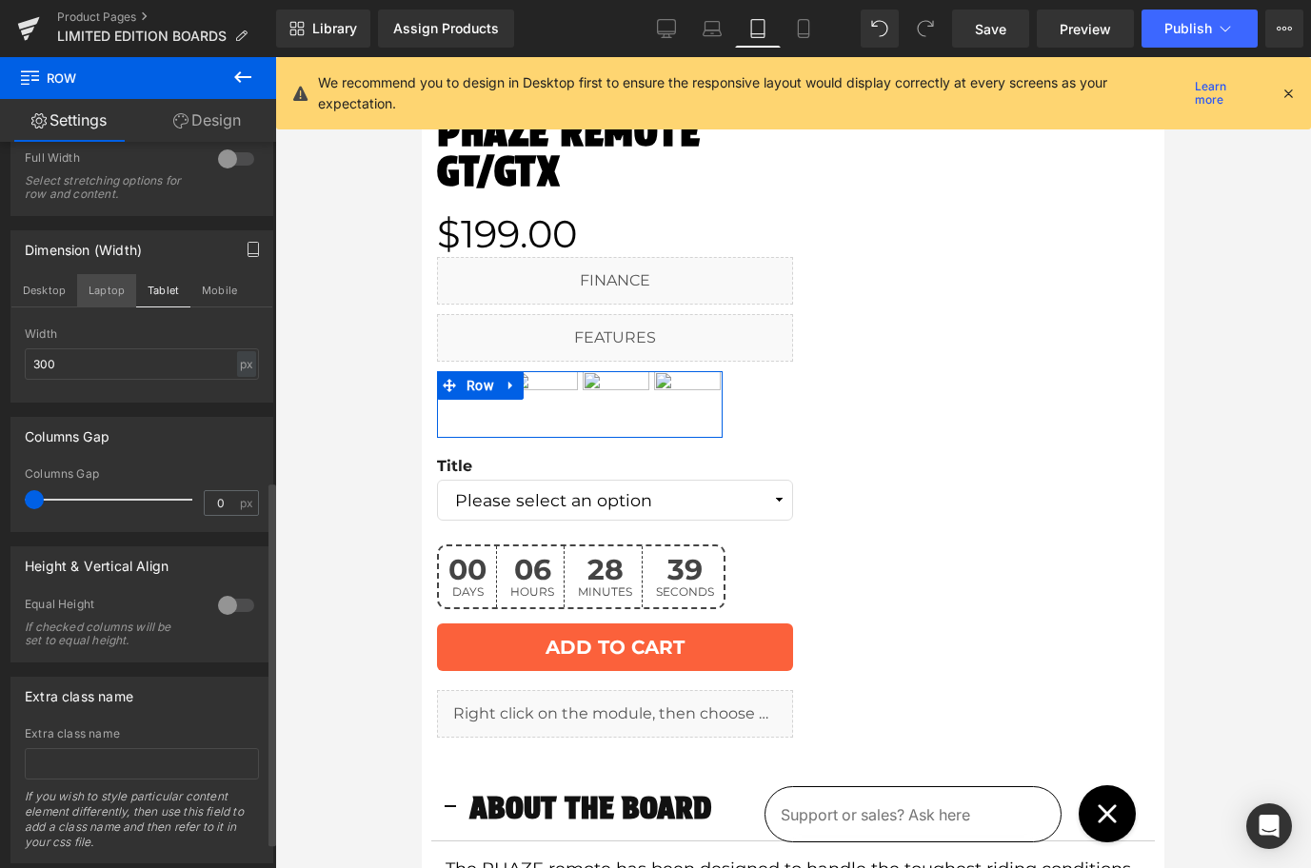
click at [112, 298] on button "Laptop" at bounding box center [106, 290] width 59 height 32
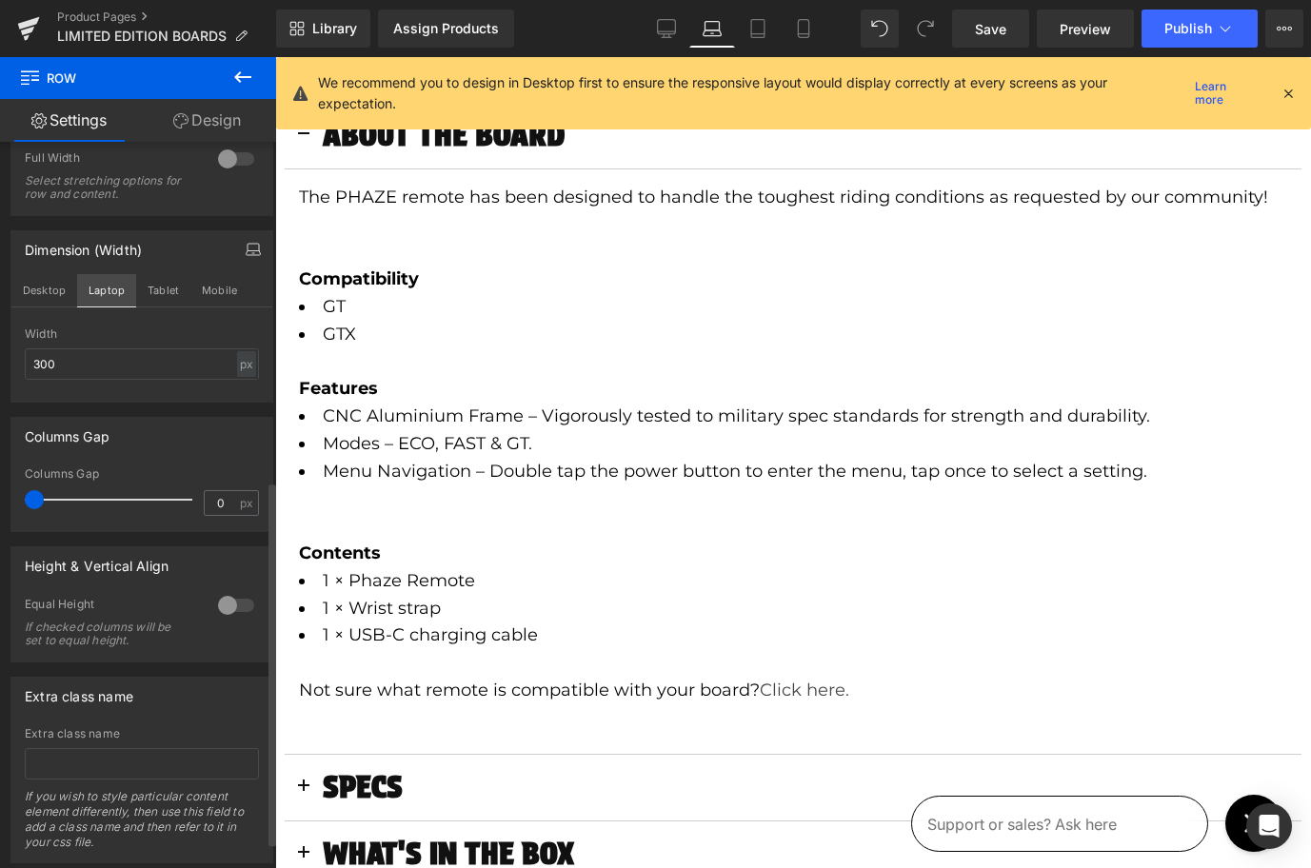
scroll to position [35, 0]
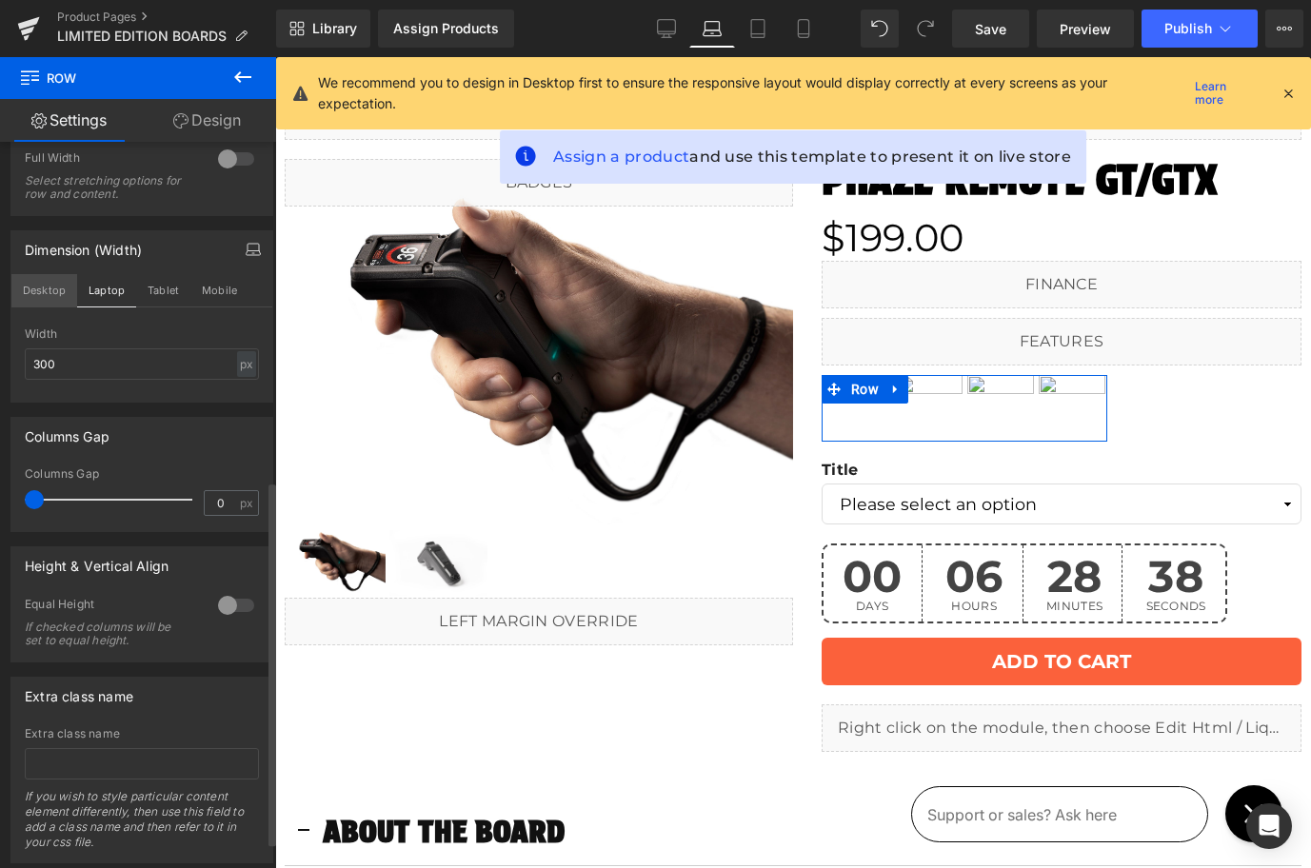
click at [52, 296] on button "Desktop" at bounding box center [44, 290] width 66 height 32
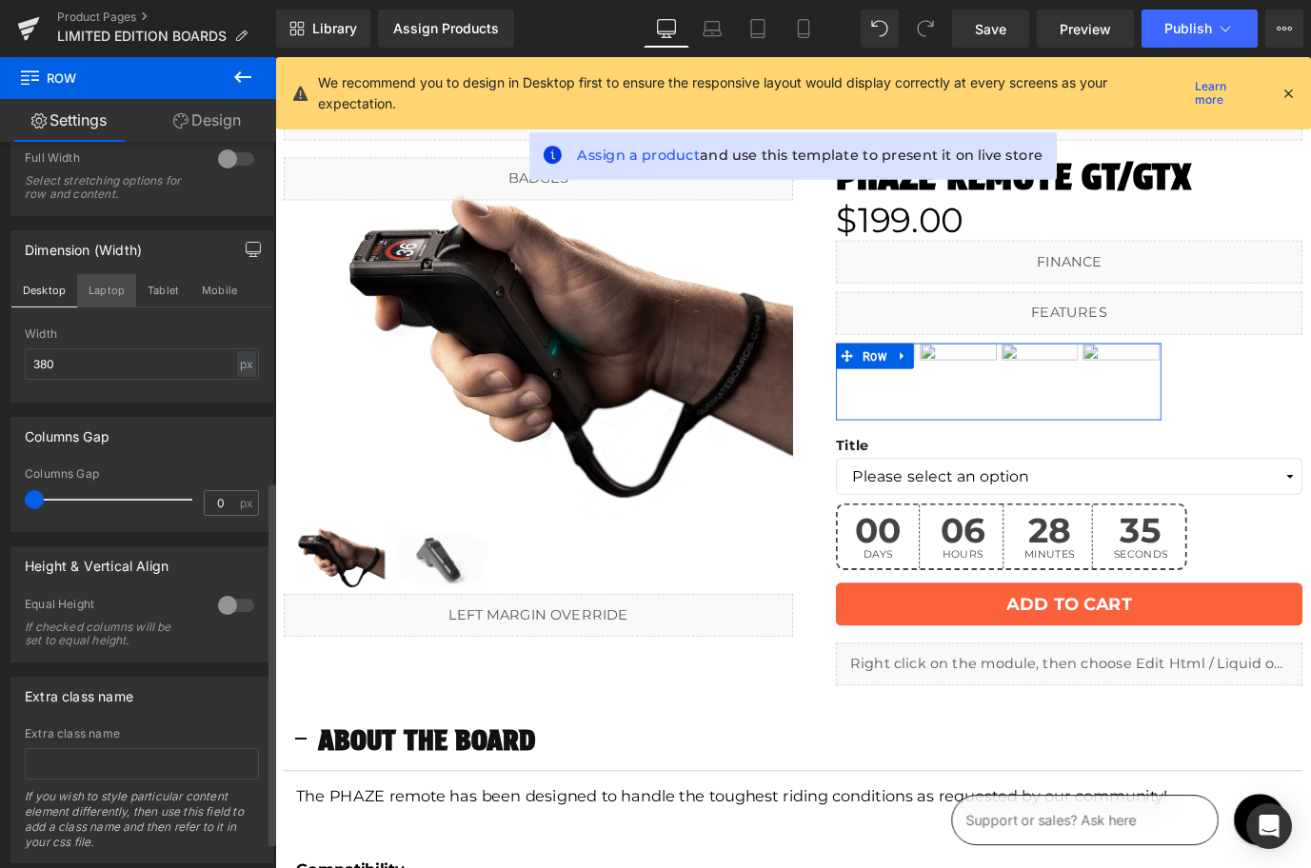
click at [101, 300] on button "Laptop" at bounding box center [106, 290] width 59 height 32
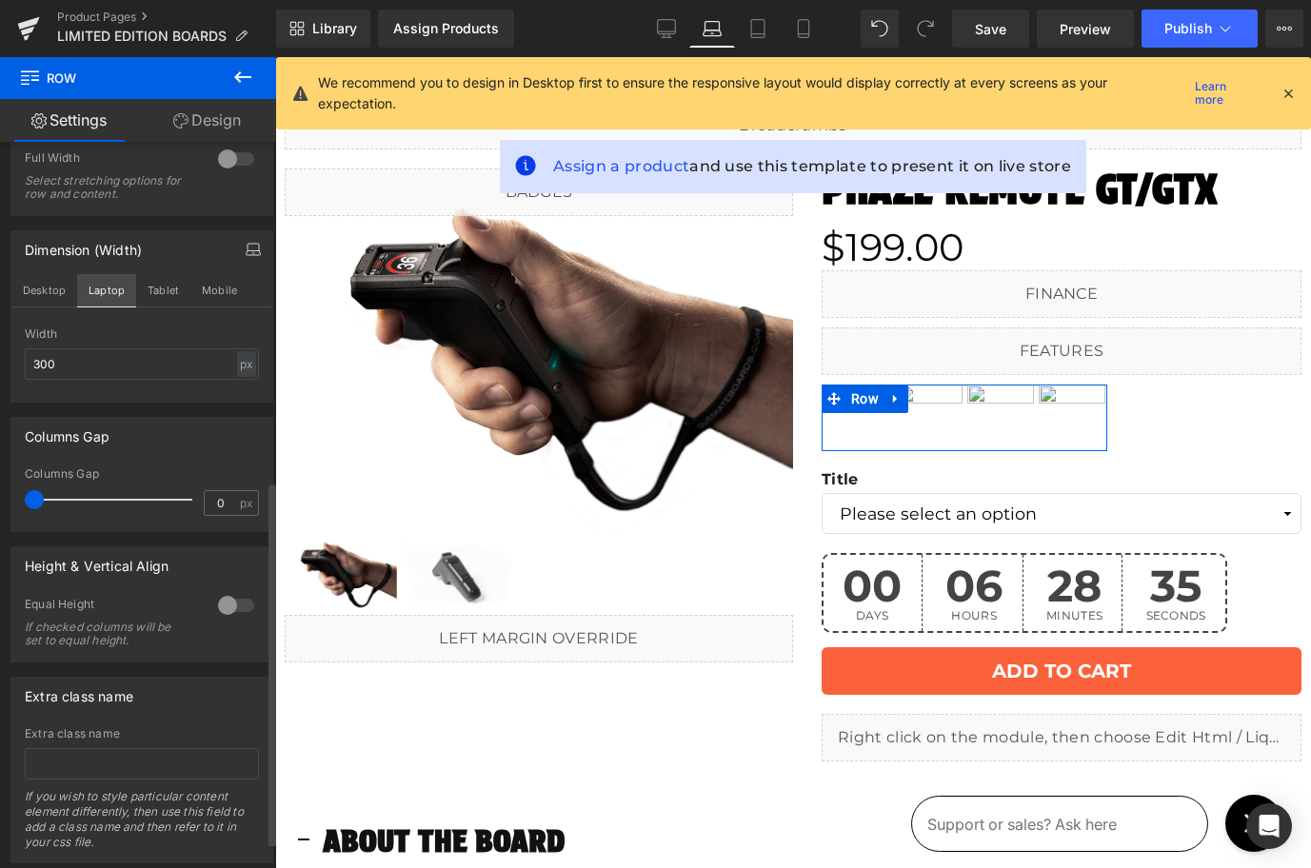
scroll to position [35, 0]
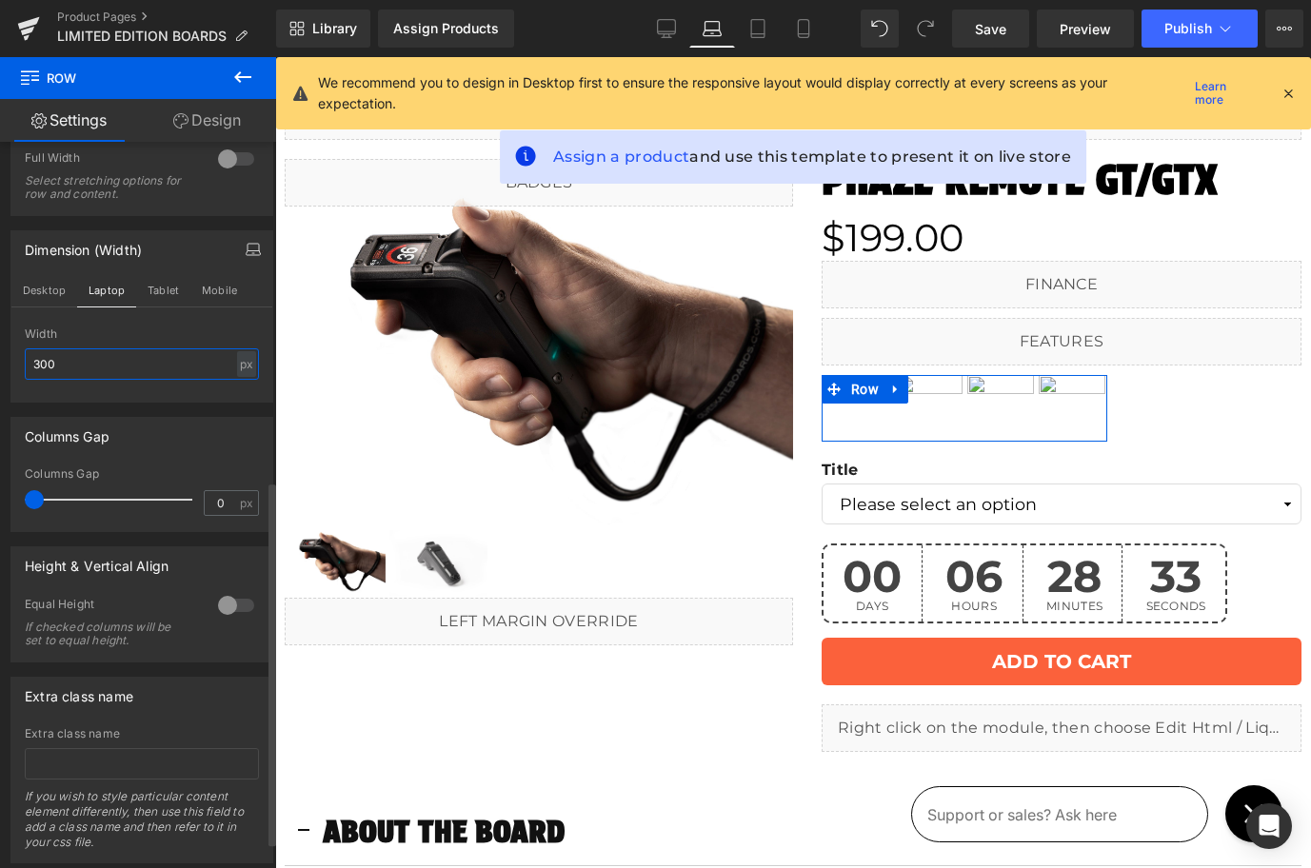
click at [90, 364] on input "300" at bounding box center [142, 363] width 234 height 31
click at [175, 292] on button "Tablet" at bounding box center [163, 290] width 54 height 32
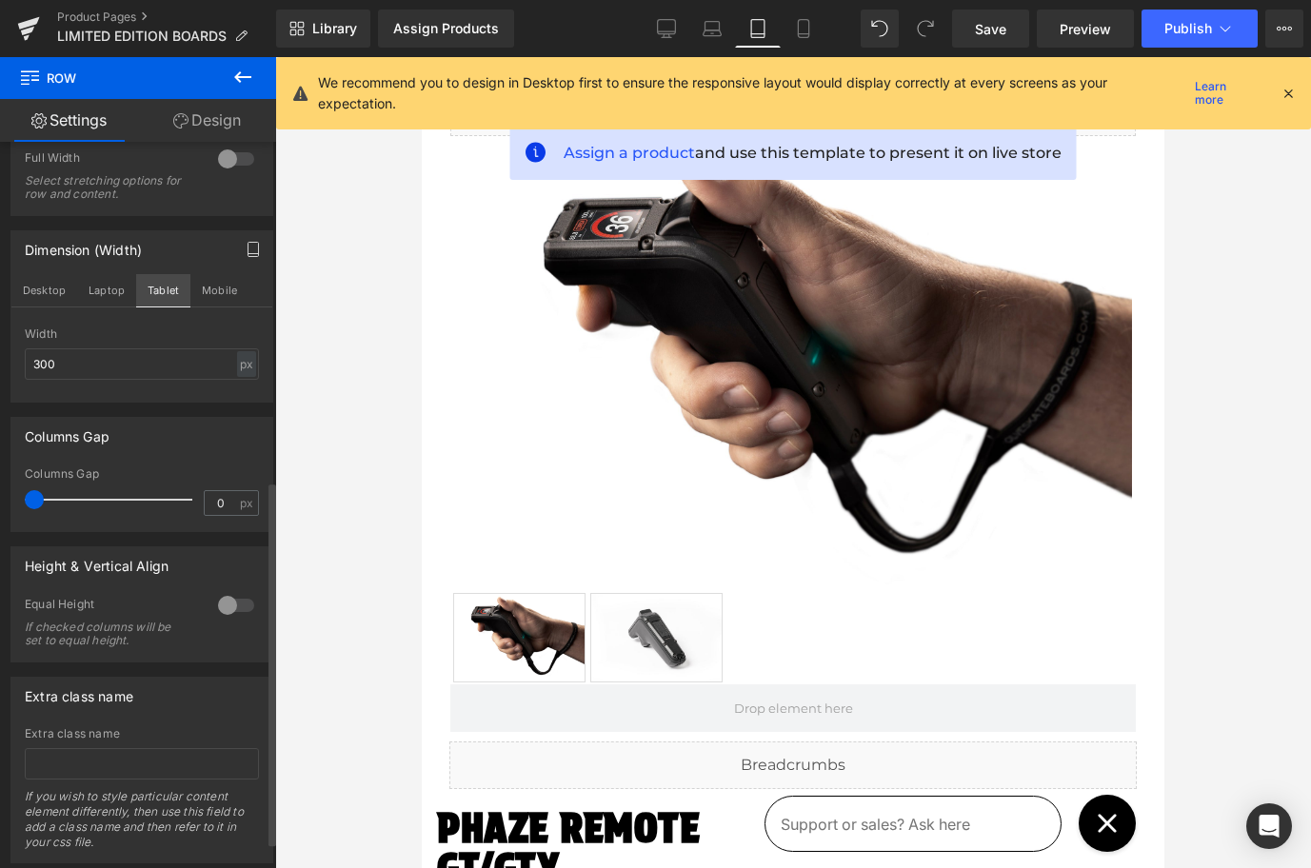
scroll to position [731, 0]
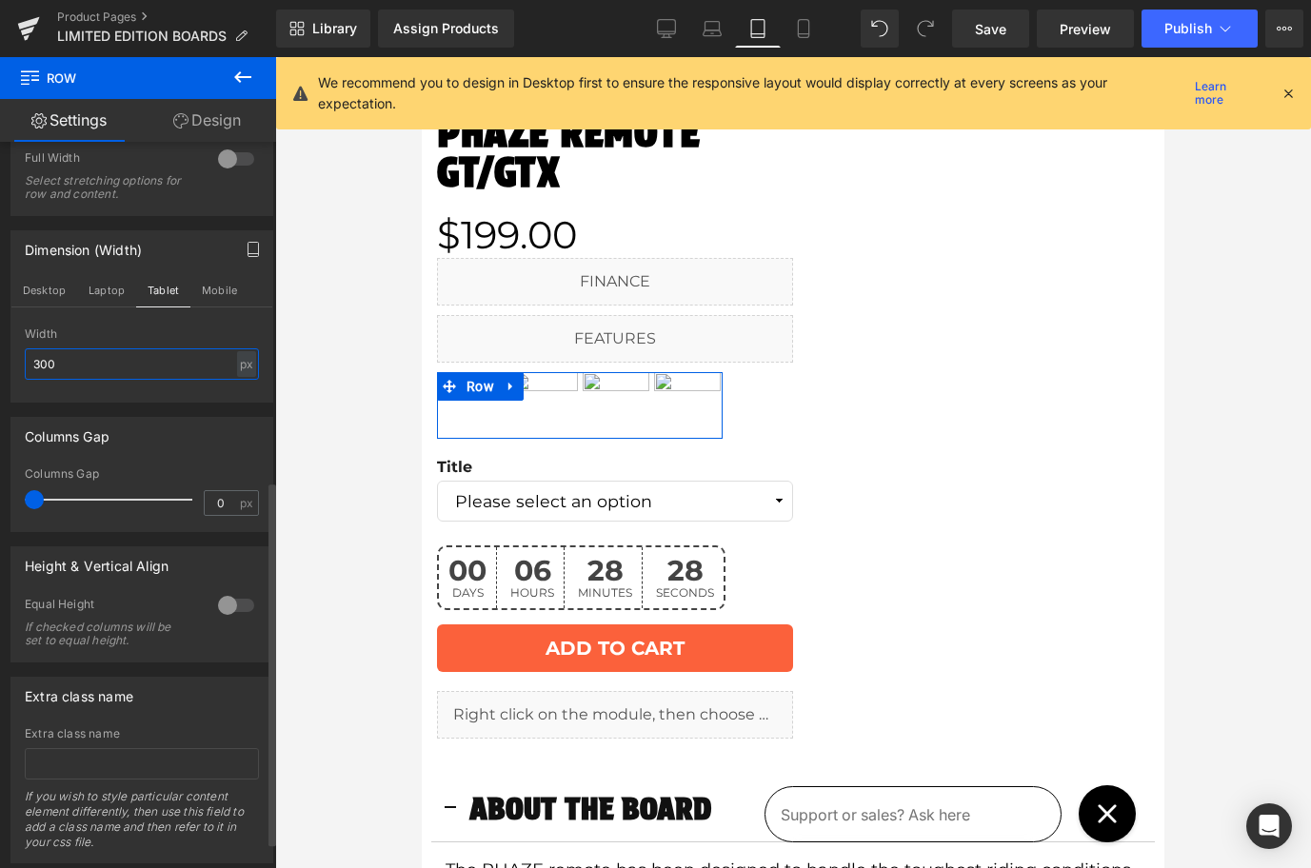
click at [94, 368] on input "300" at bounding box center [142, 363] width 234 height 31
type input "380"
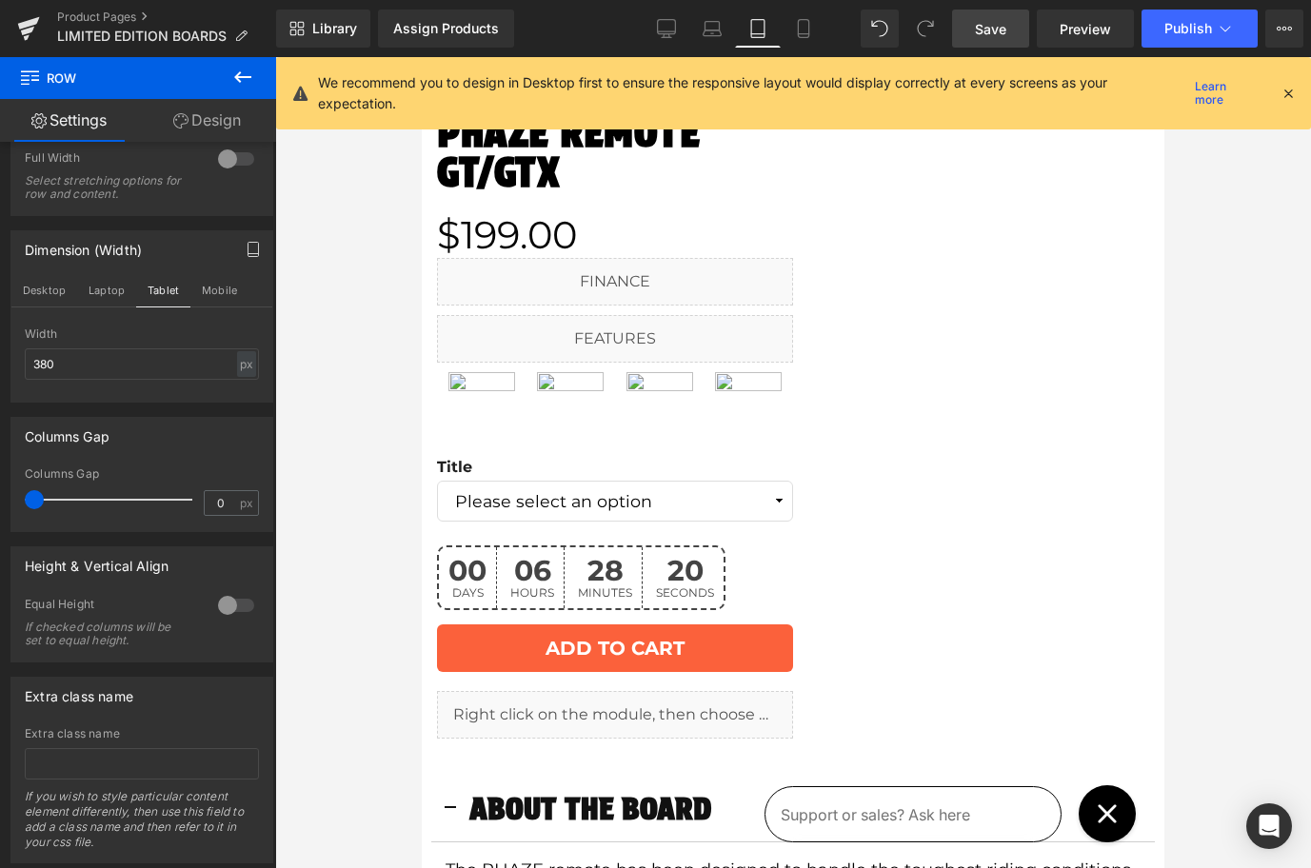
click at [979, 30] on span "Save" at bounding box center [990, 29] width 31 height 20
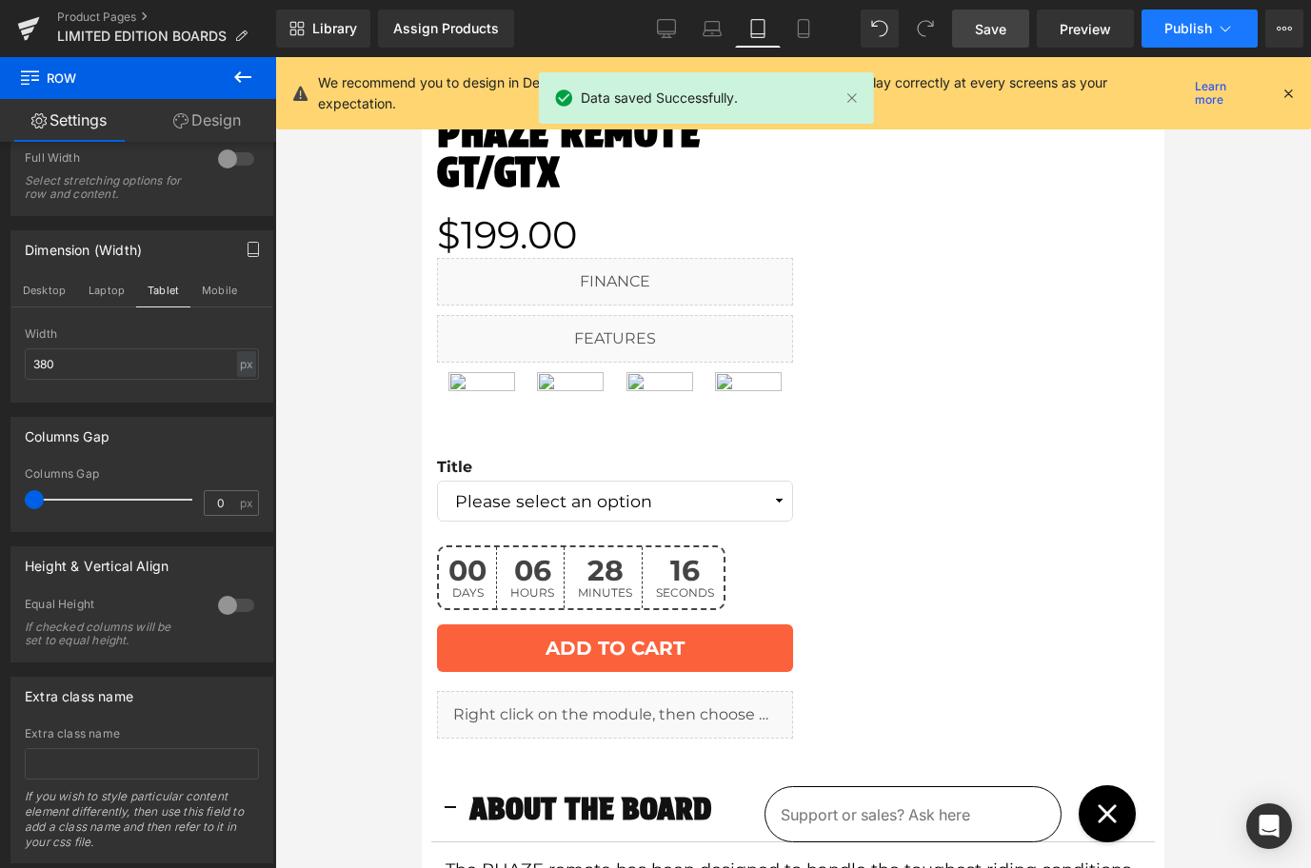
click at [1183, 26] on span "Publish" at bounding box center [1188, 28] width 48 height 15
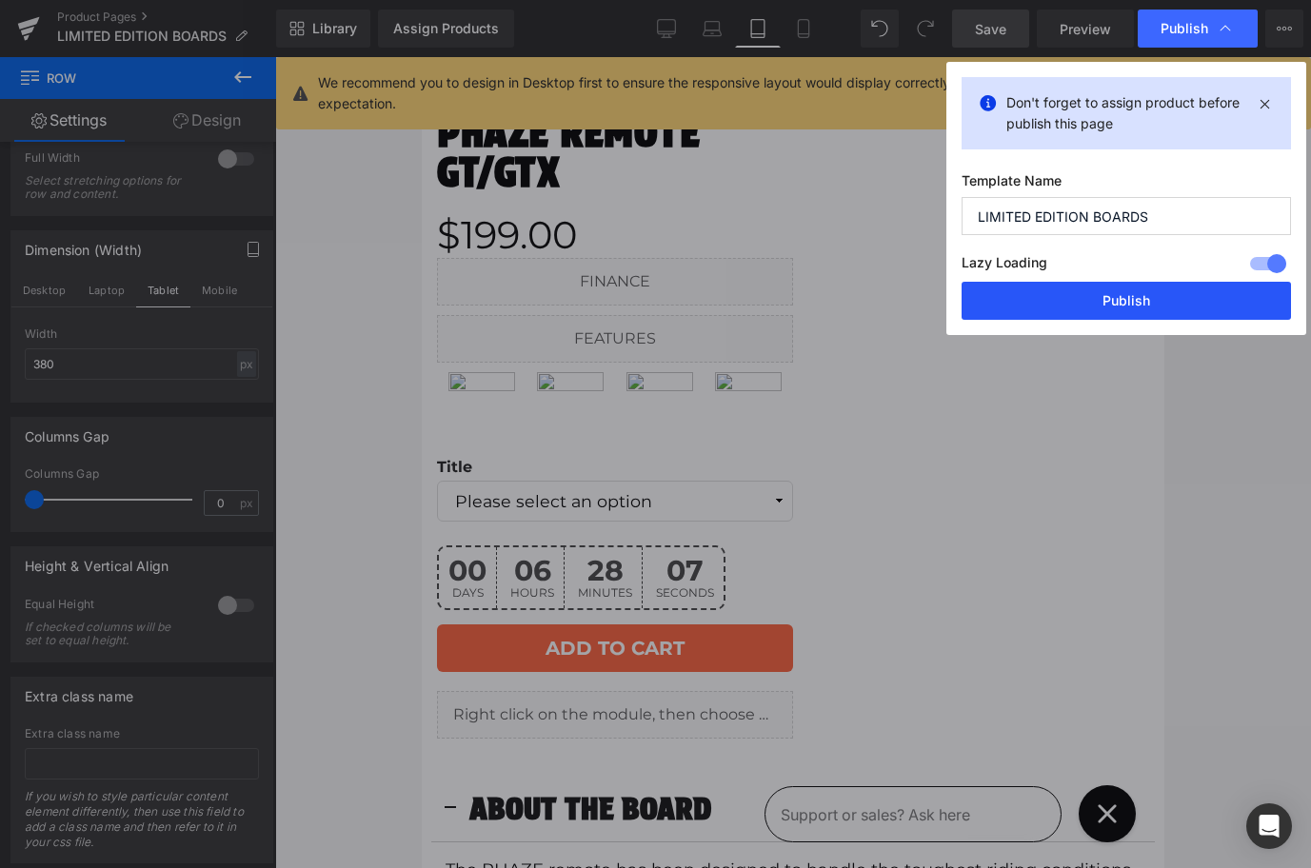
click at [1135, 302] on button "Publish" at bounding box center [1125, 301] width 329 height 38
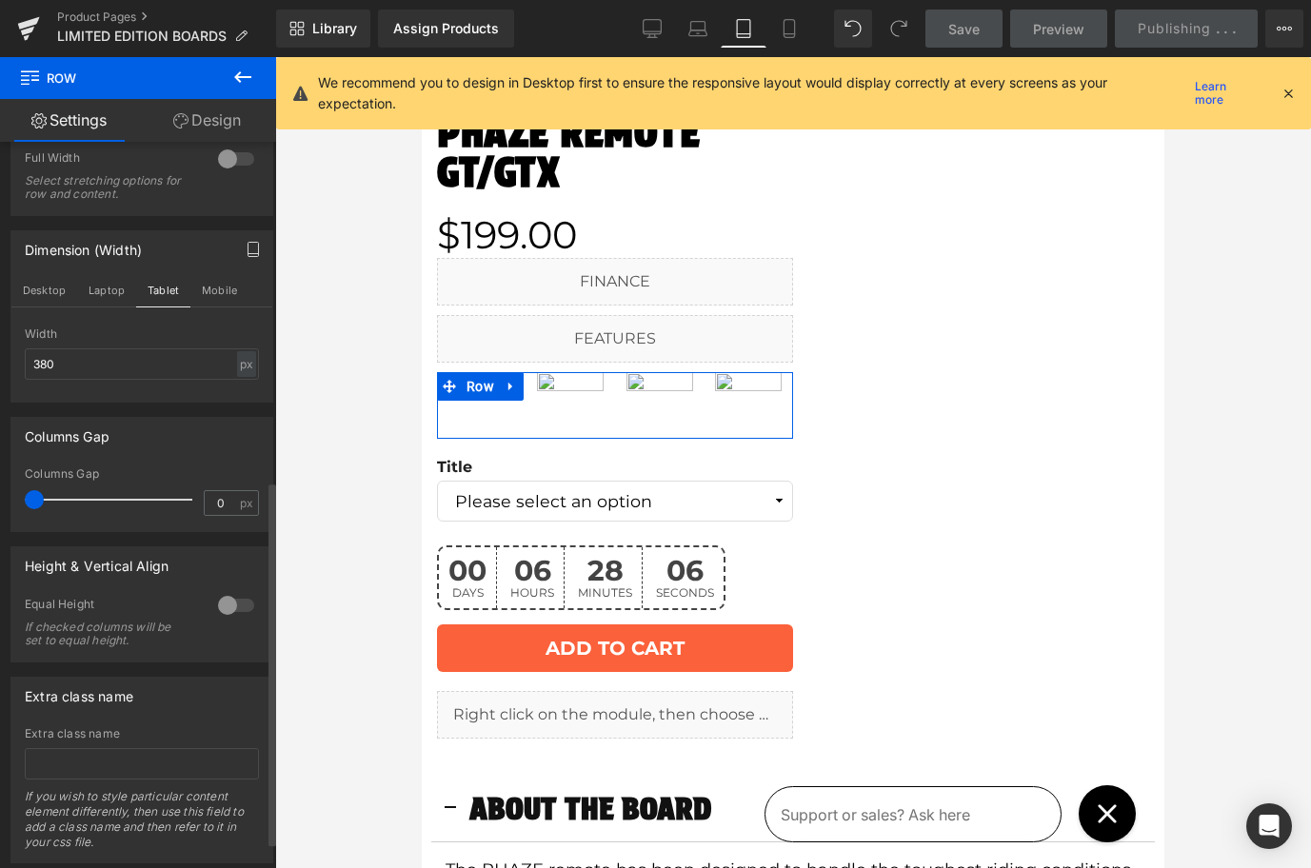
scroll to position [727, 0]
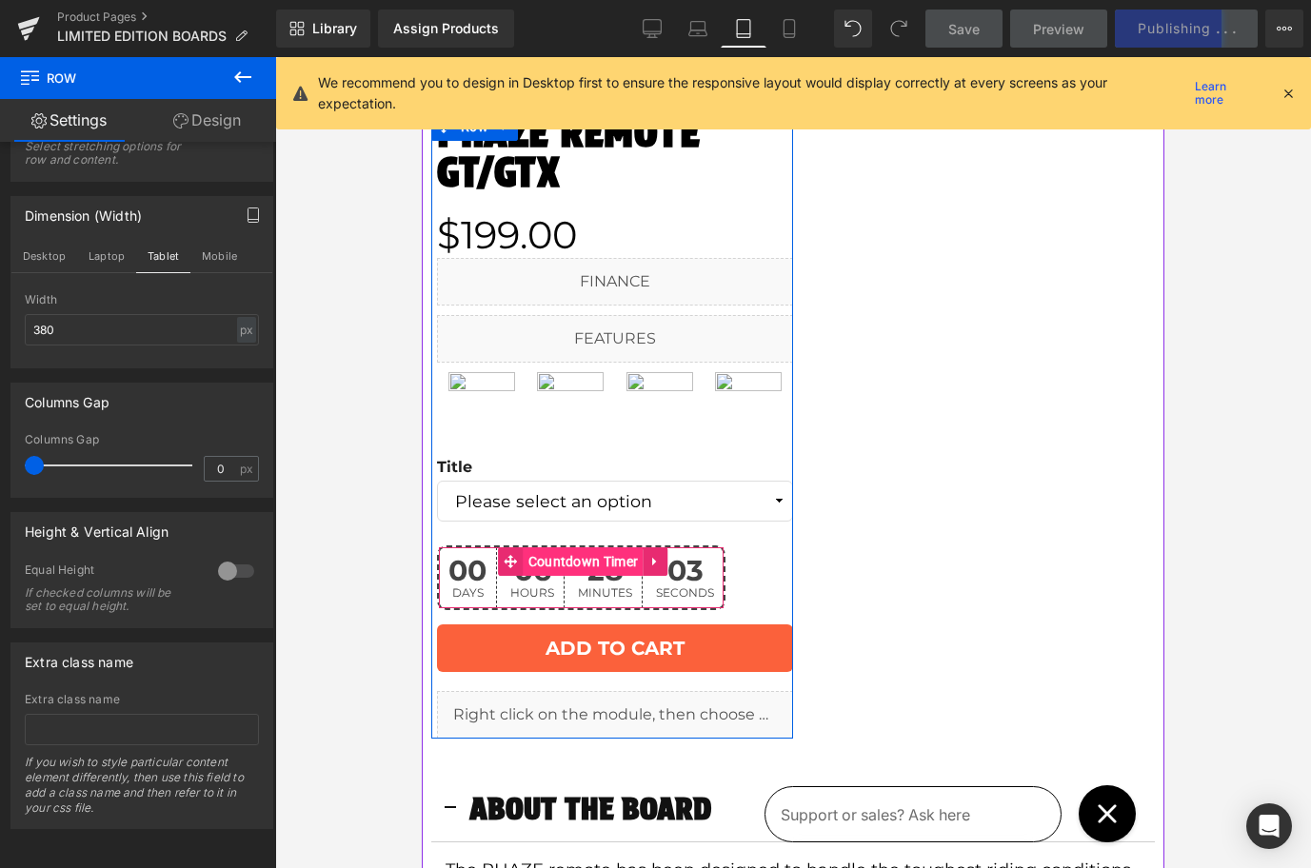
click at [550, 561] on span "Countdown Timer" at bounding box center [584, 561] width 120 height 29
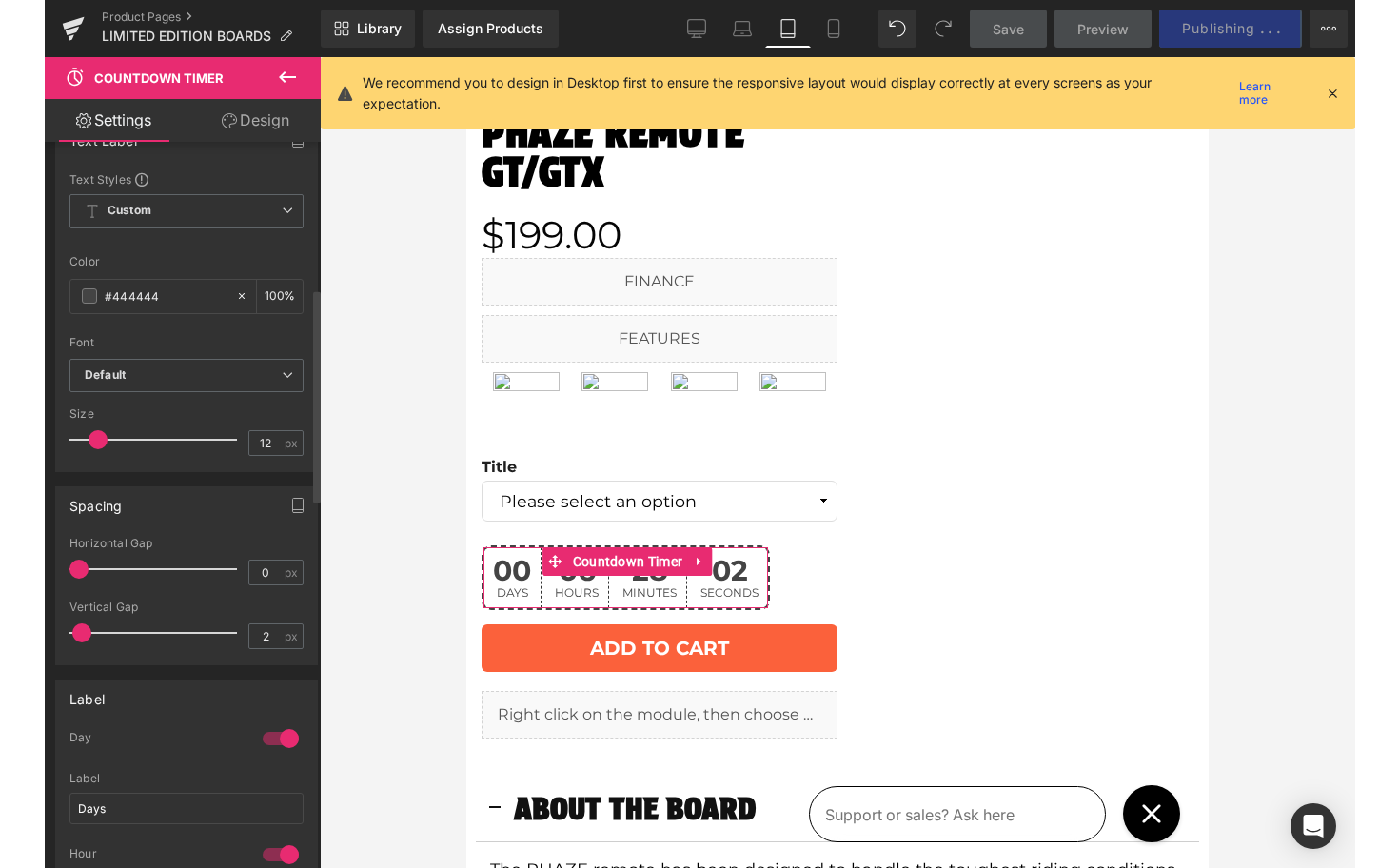
scroll to position [1754, 0]
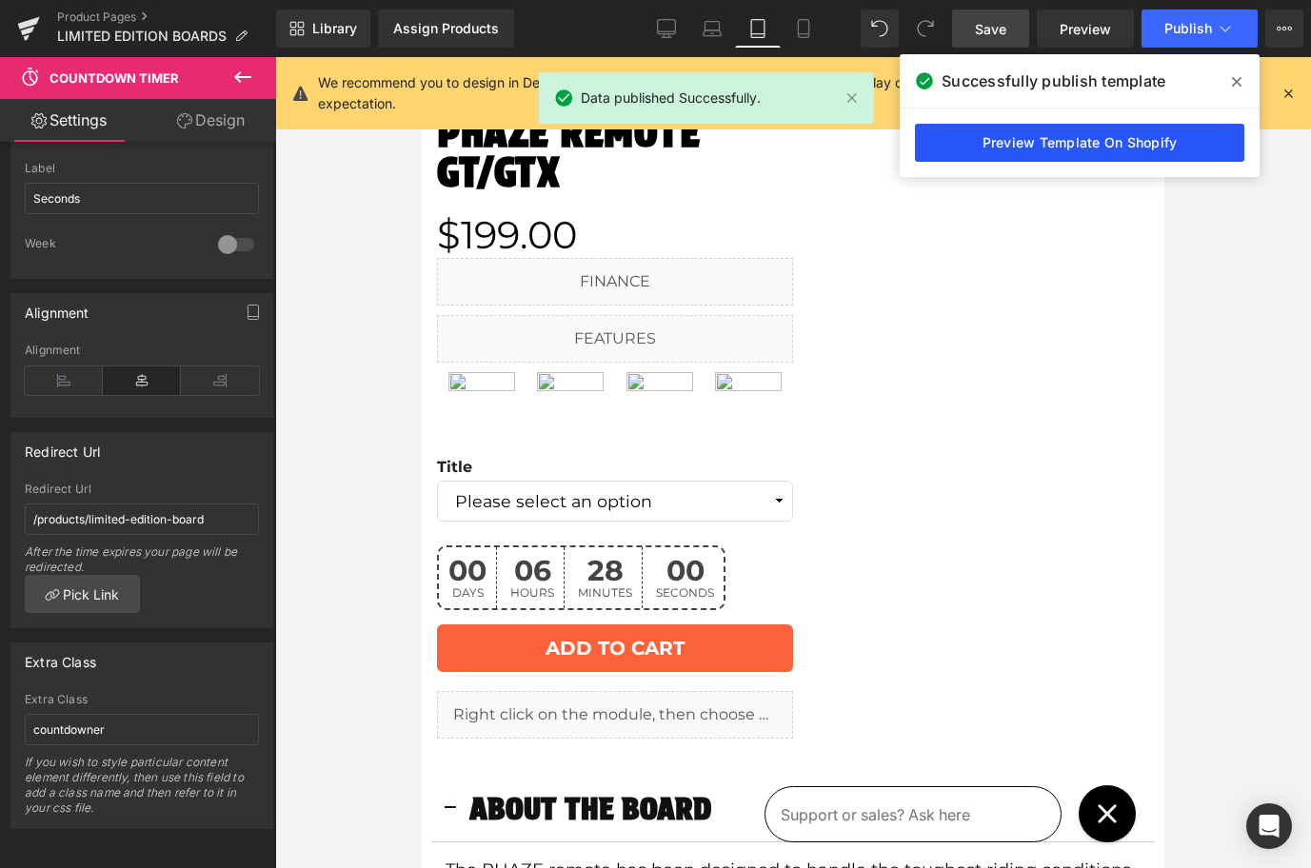
click at [1125, 135] on link "Preview Template On Shopify" at bounding box center [1079, 143] width 329 height 38
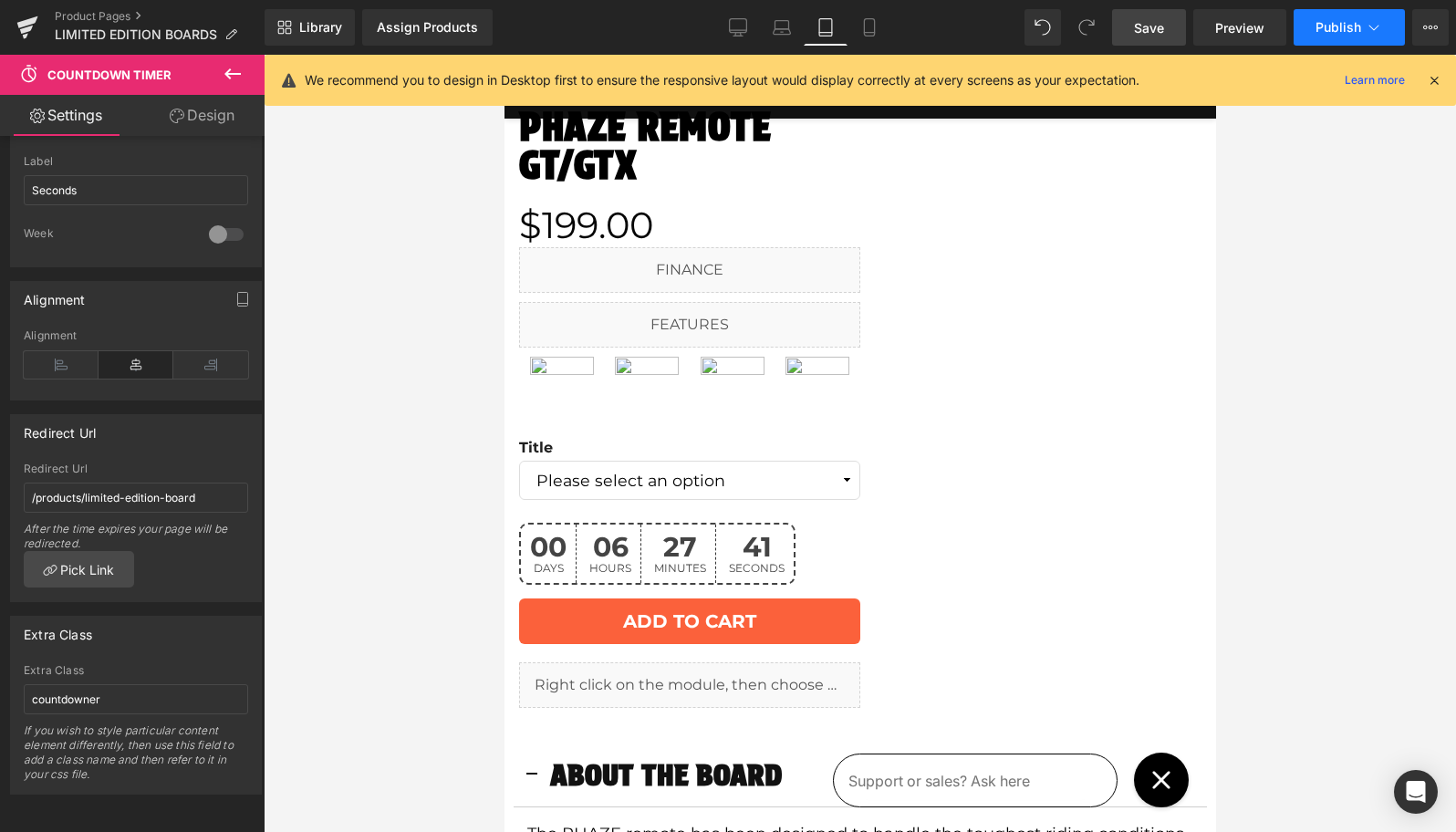
click at [1148, 22] on span "Publish" at bounding box center [1339, 27] width 46 height 14
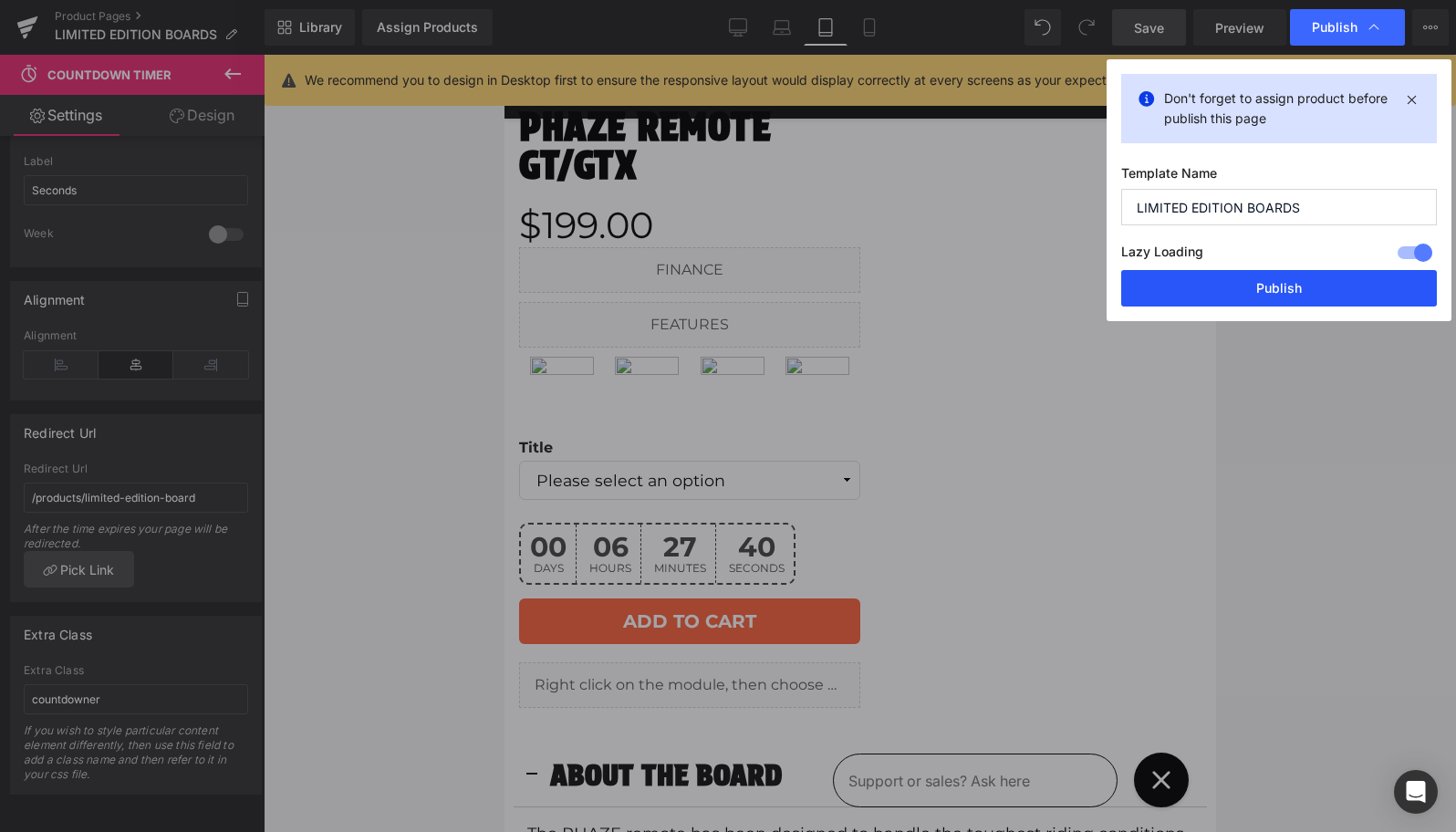
click at [1148, 287] on button "Publish" at bounding box center [1279, 289] width 315 height 36
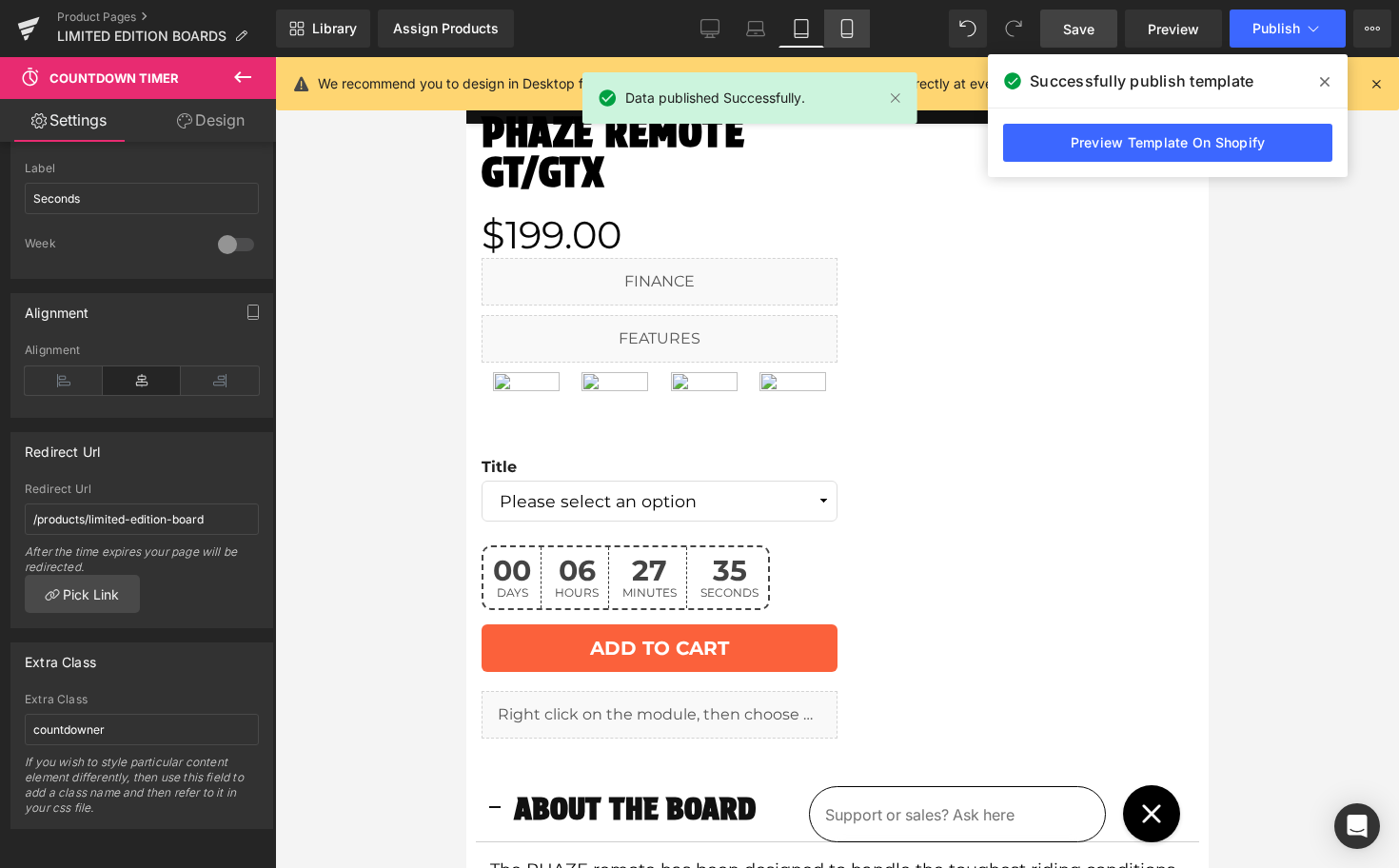
click at [837, 34] on link "Mobile" at bounding box center [847, 29] width 46 height 38
type input "100"
type input "40"
type input "100"
type input "11"
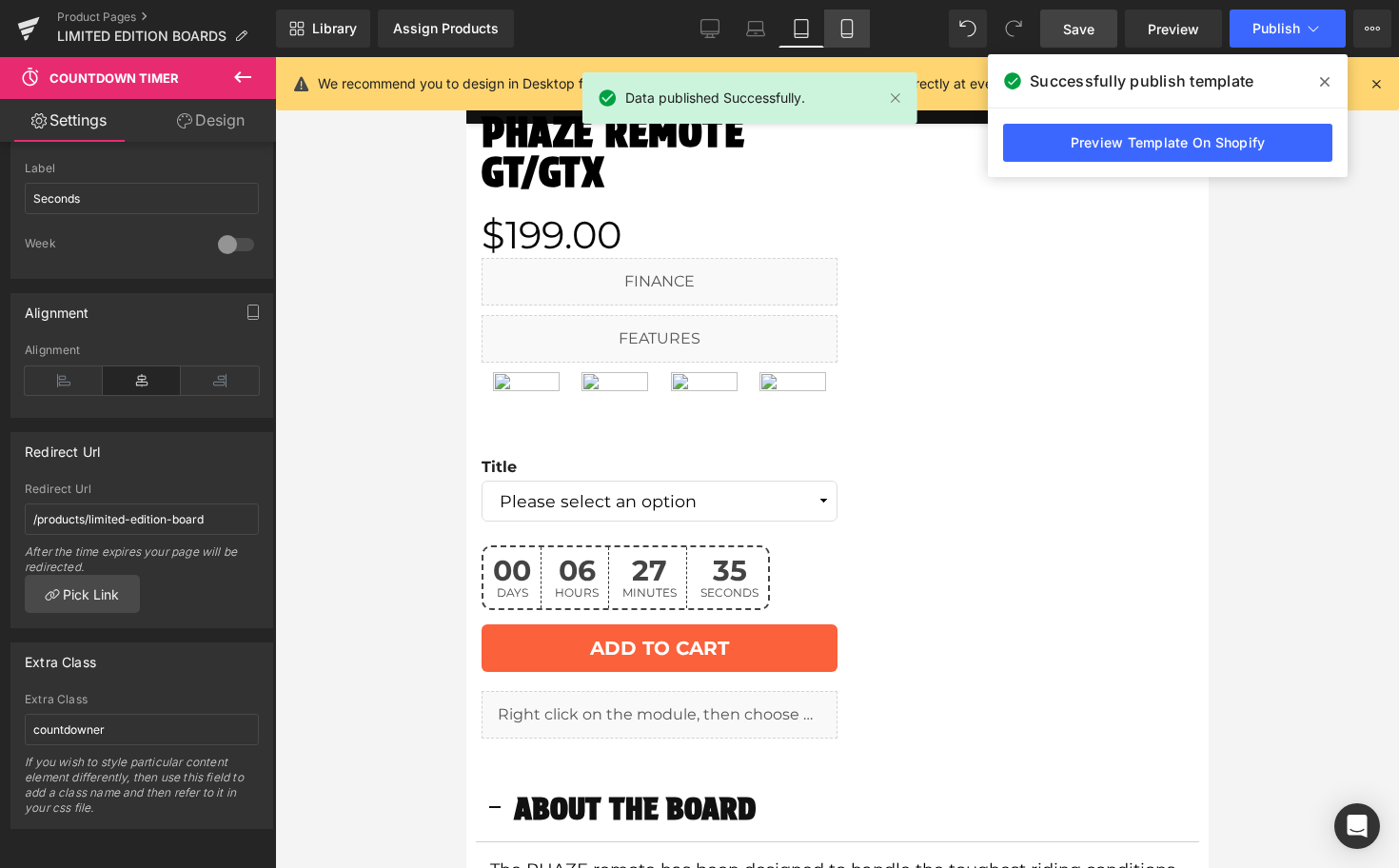
scroll to position [534, 0]
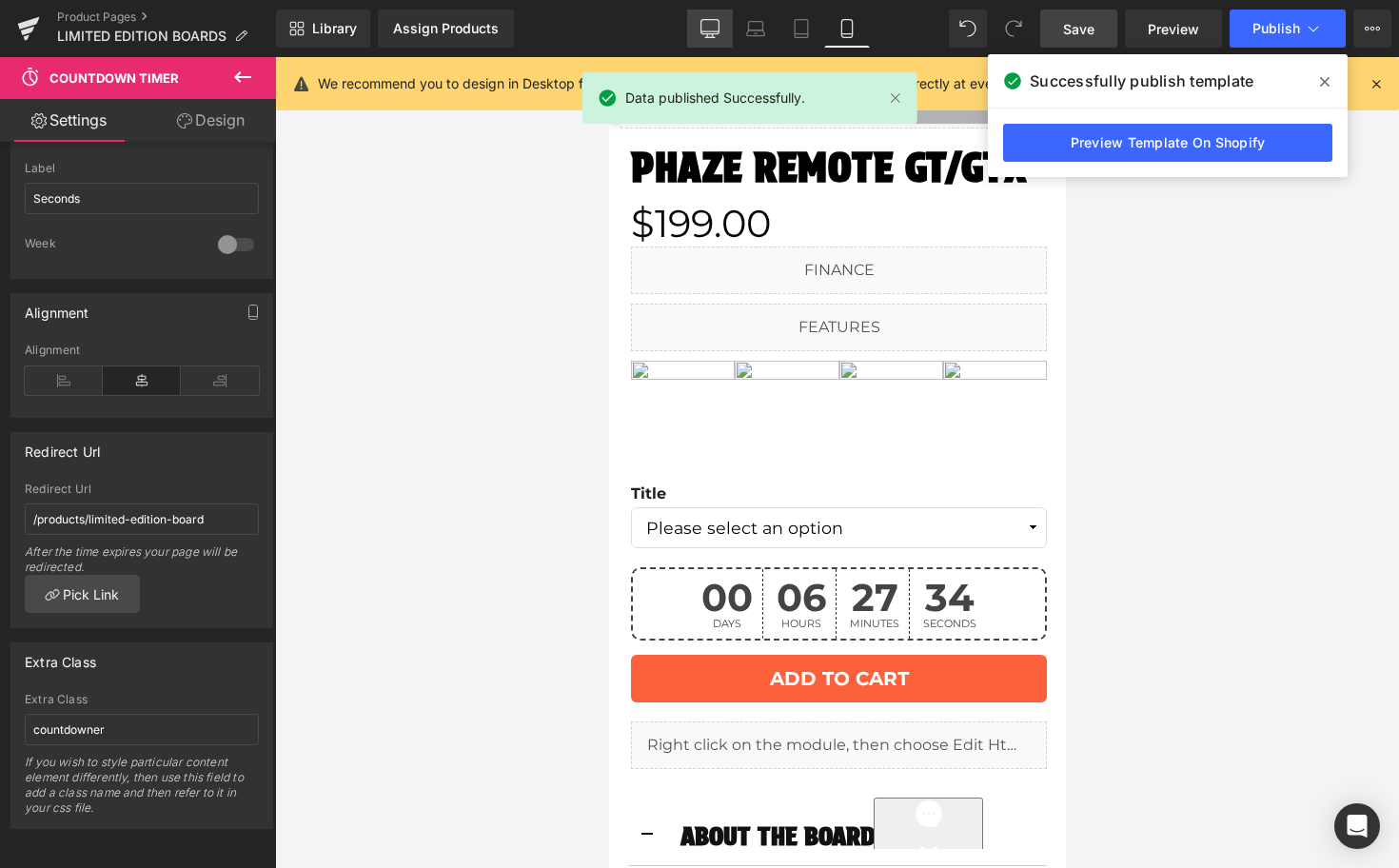
click at [715, 29] on icon at bounding box center [710, 28] width 19 height 19
type input "100"
type input "12"
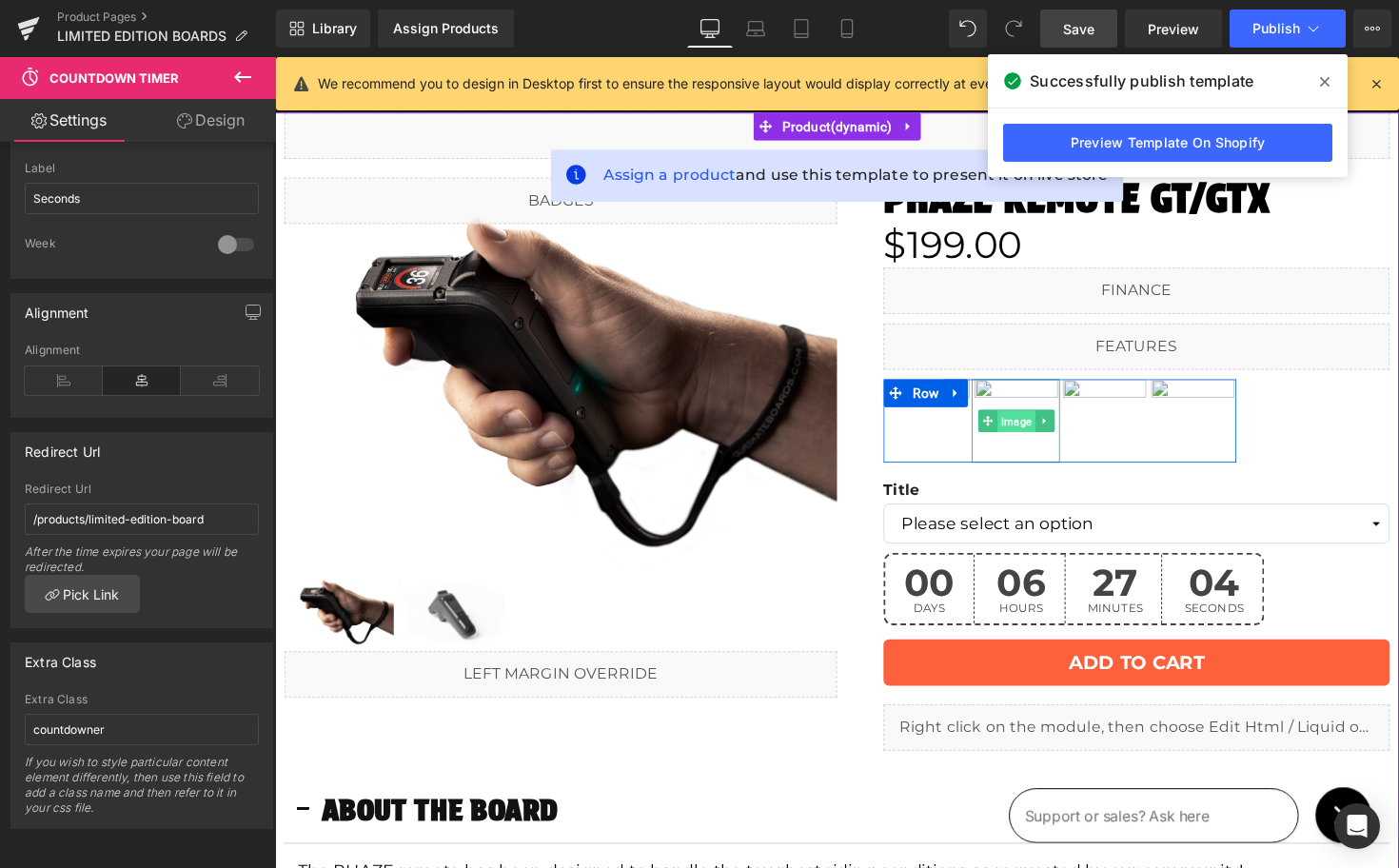
click at [1030, 425] on span "Image" at bounding box center [1034, 431] width 38 height 23
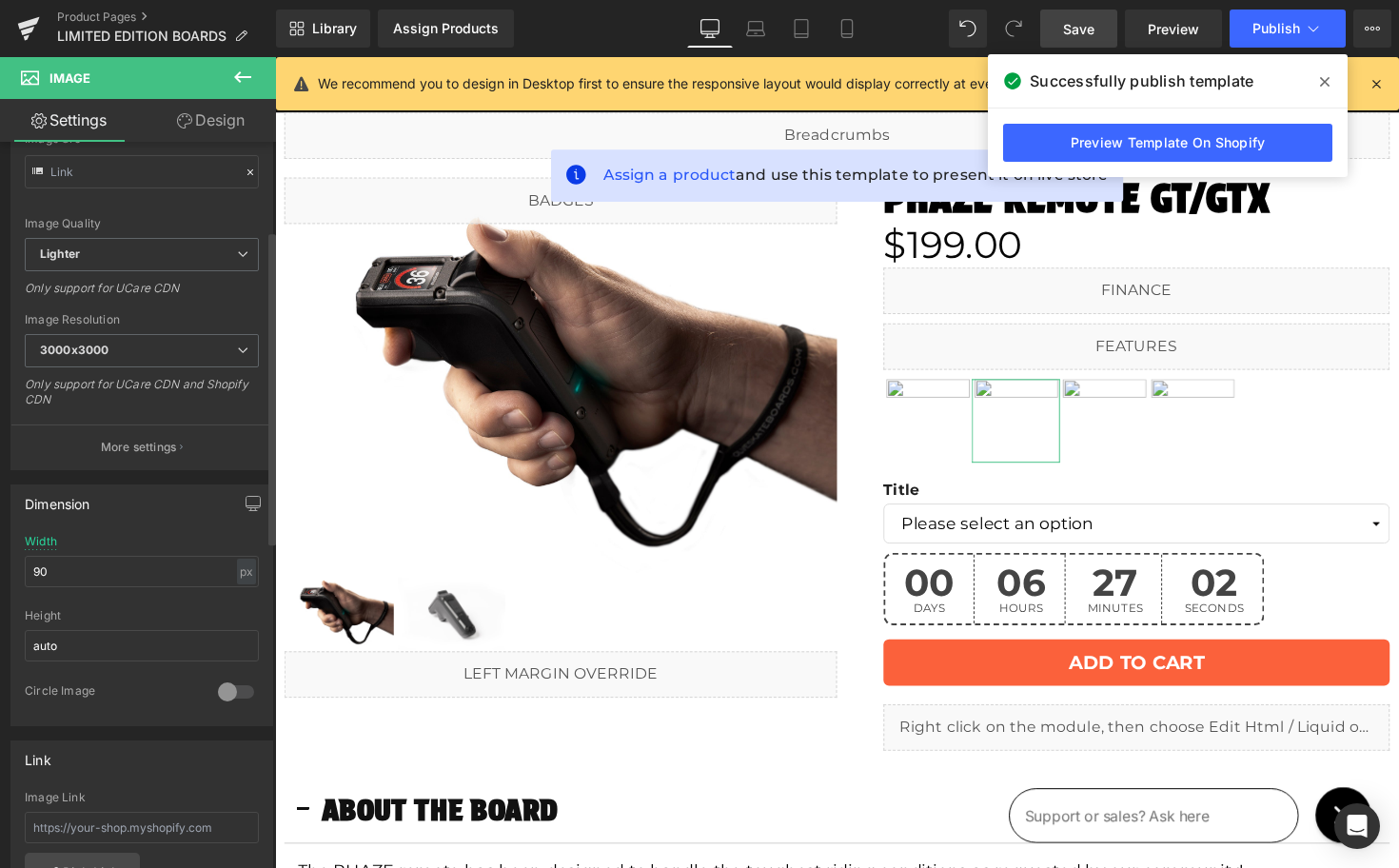
scroll to position [242, 0]
click at [247, 491] on icon "button" at bounding box center [254, 496] width 14 height 11
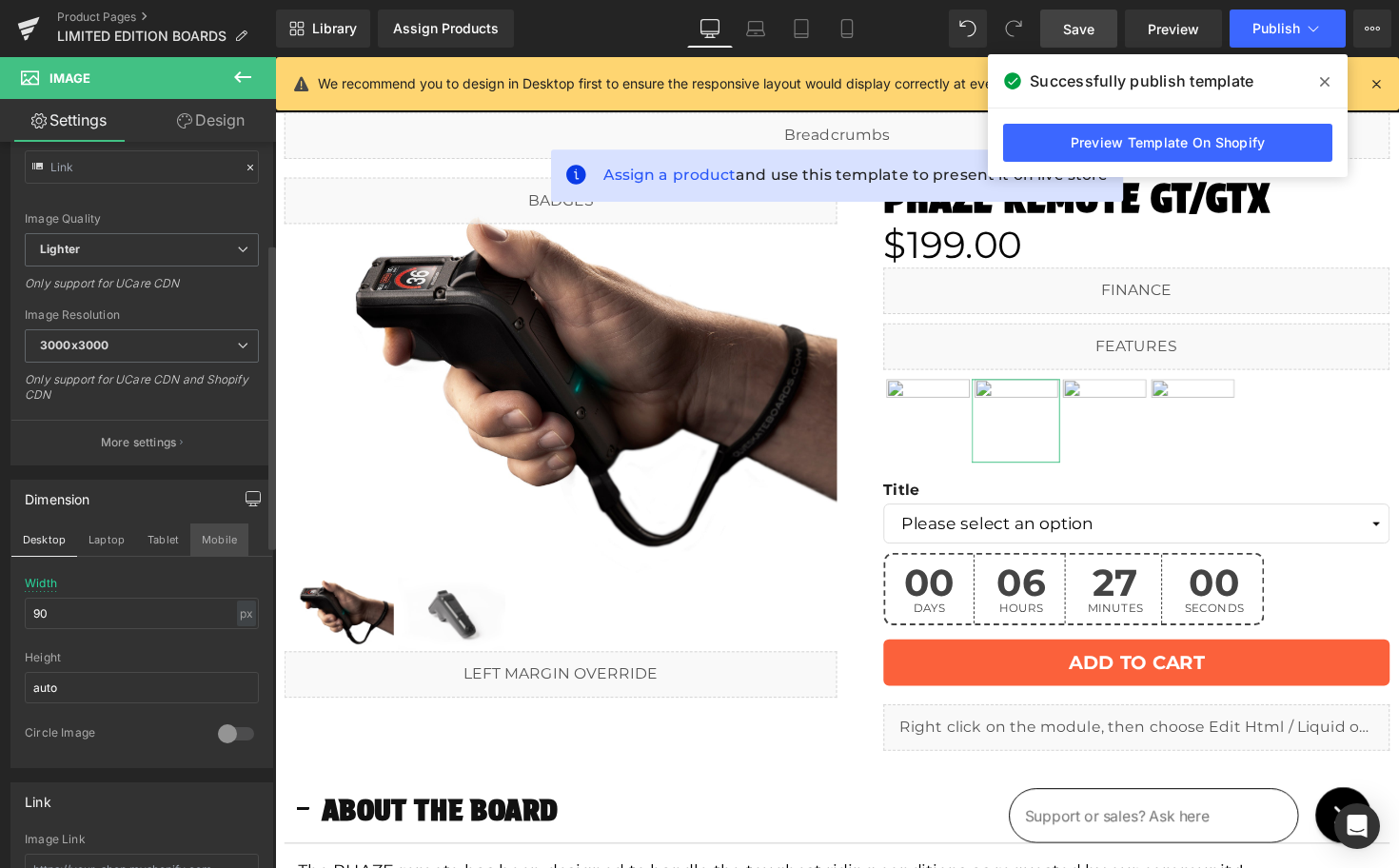
click at [202, 532] on button "Mobile" at bounding box center [219, 540] width 58 height 32
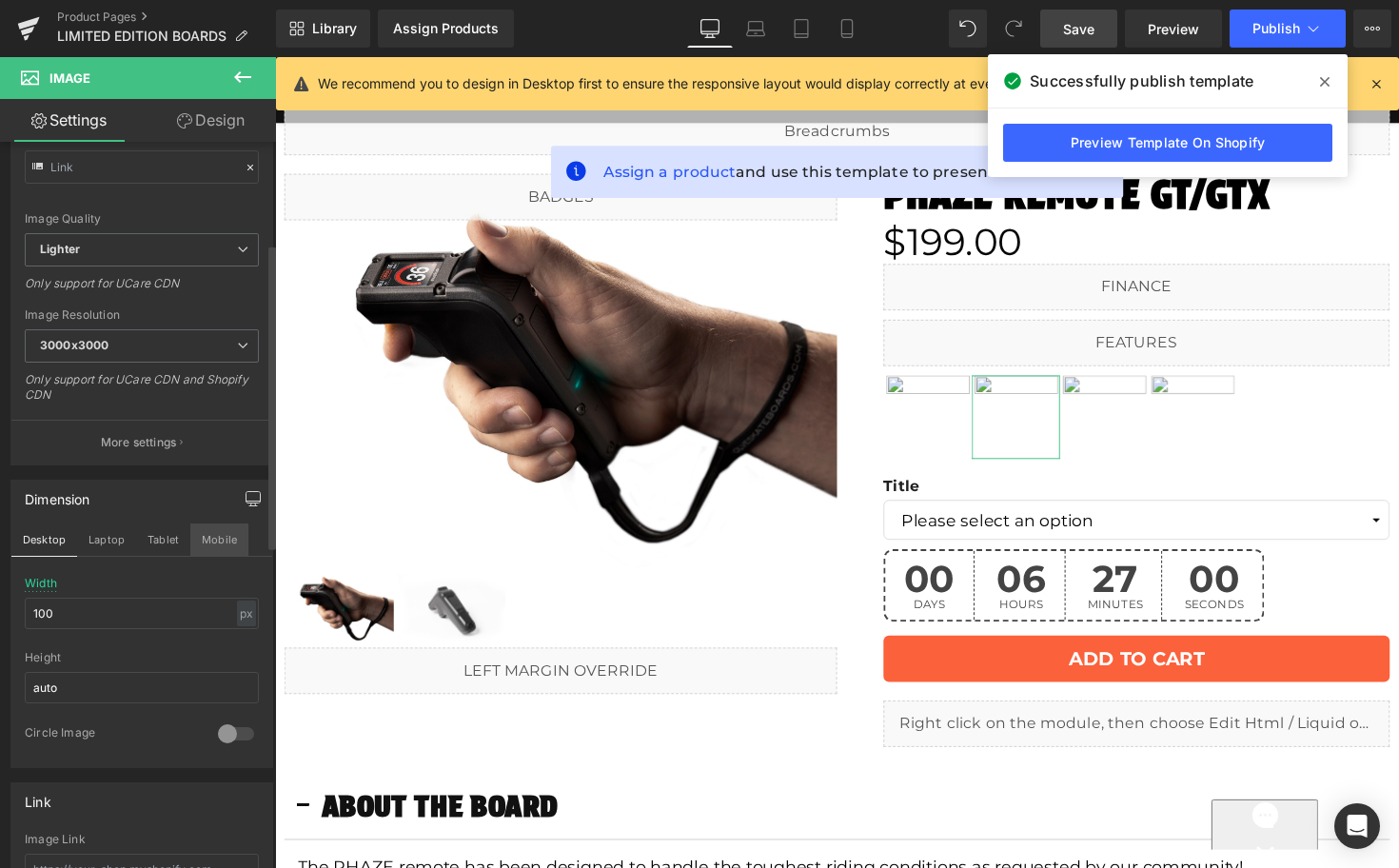
scroll to position [510, 0]
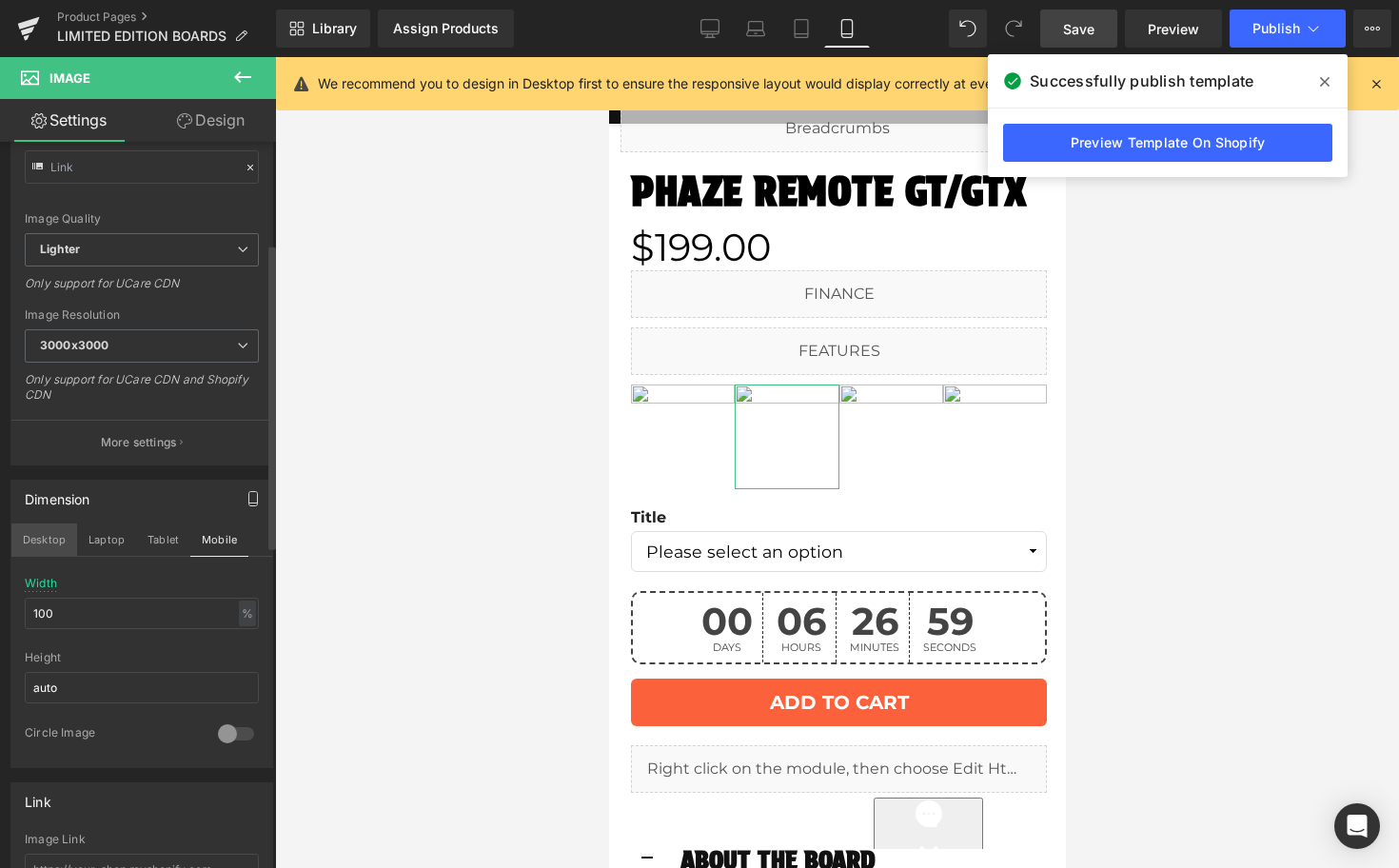
click at [36, 539] on button "Desktop" at bounding box center [44, 540] width 66 height 32
type input "90"
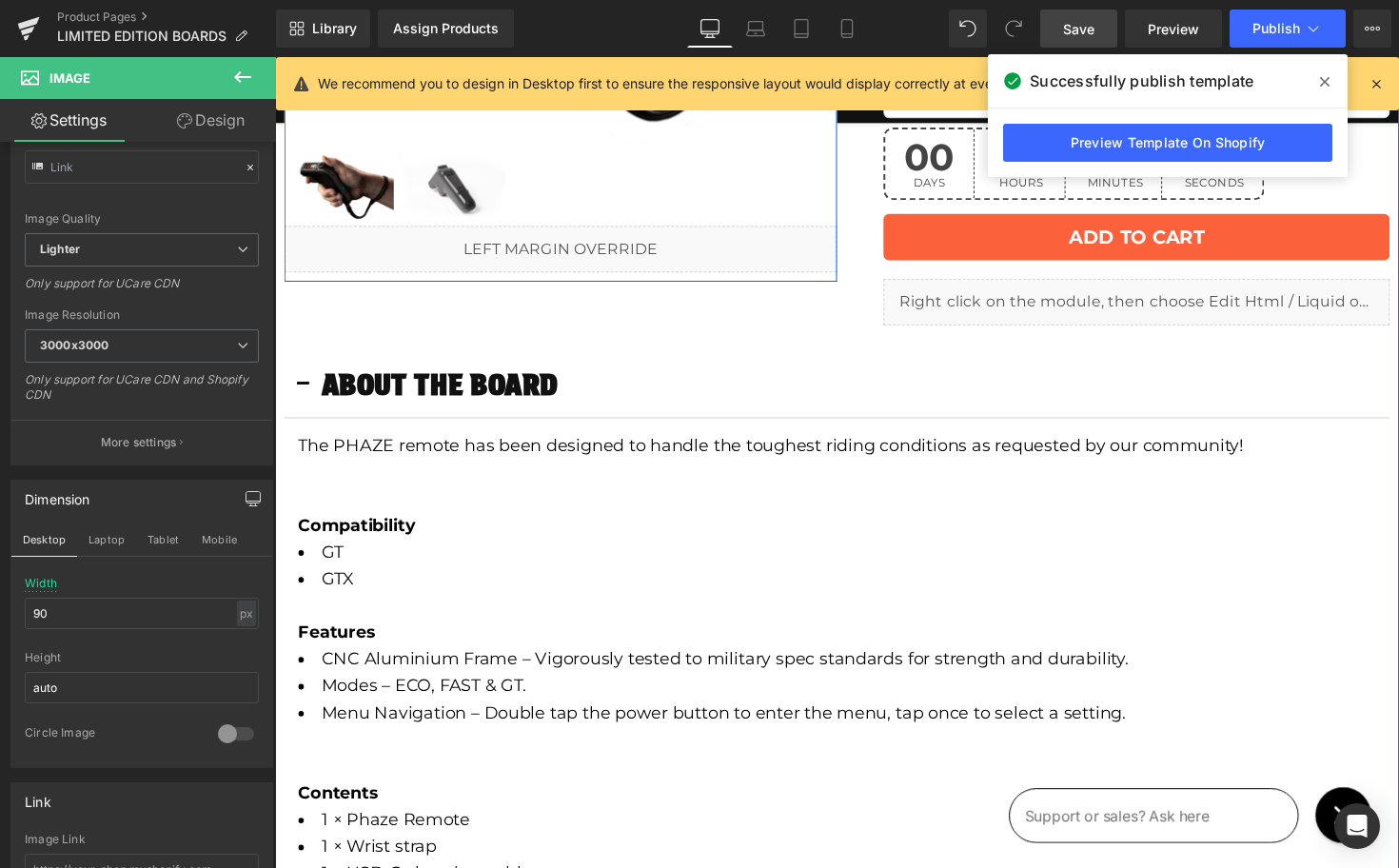
scroll to position [487, 0]
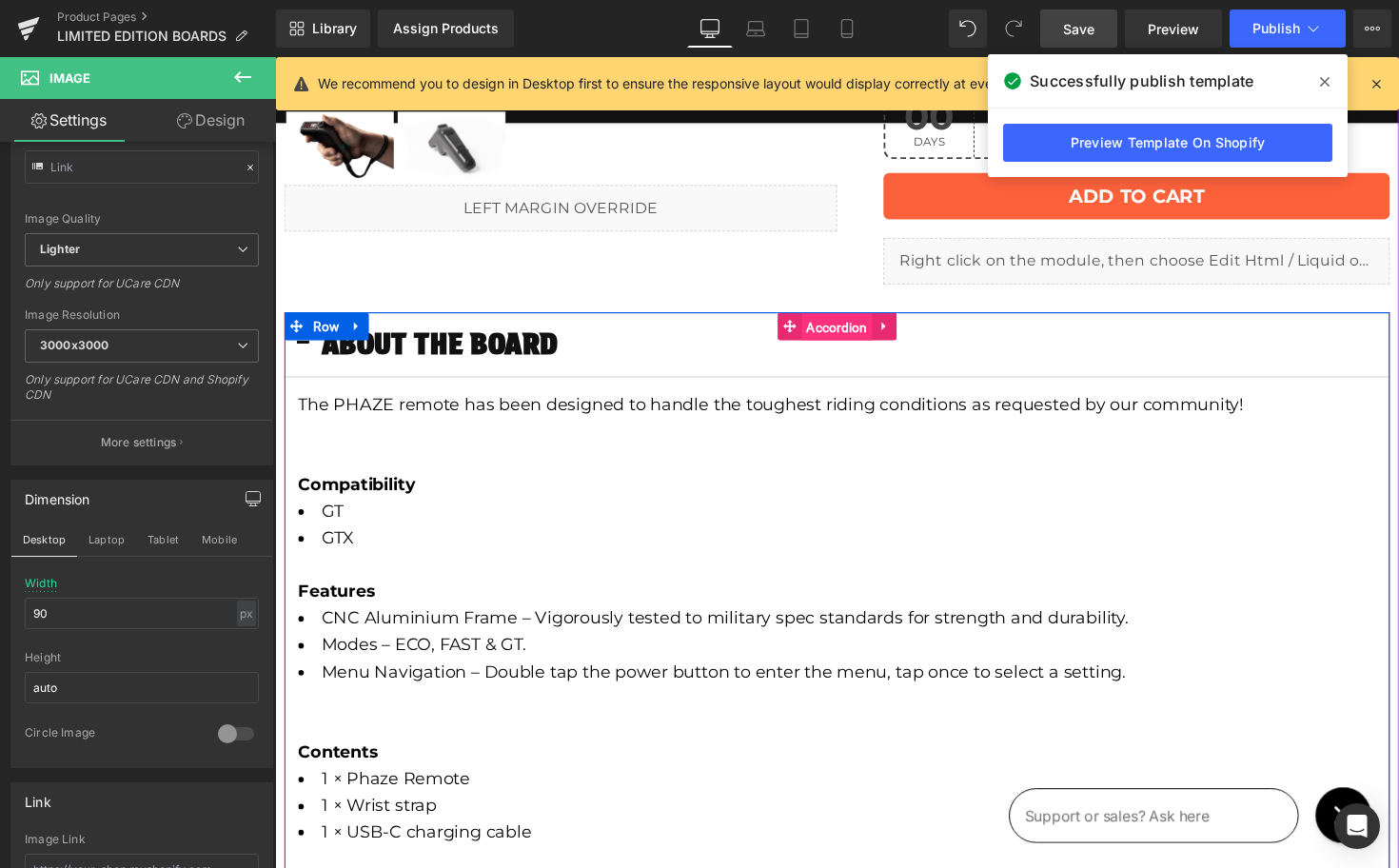
click at [835, 334] on span "Accordion" at bounding box center [851, 334] width 72 height 29
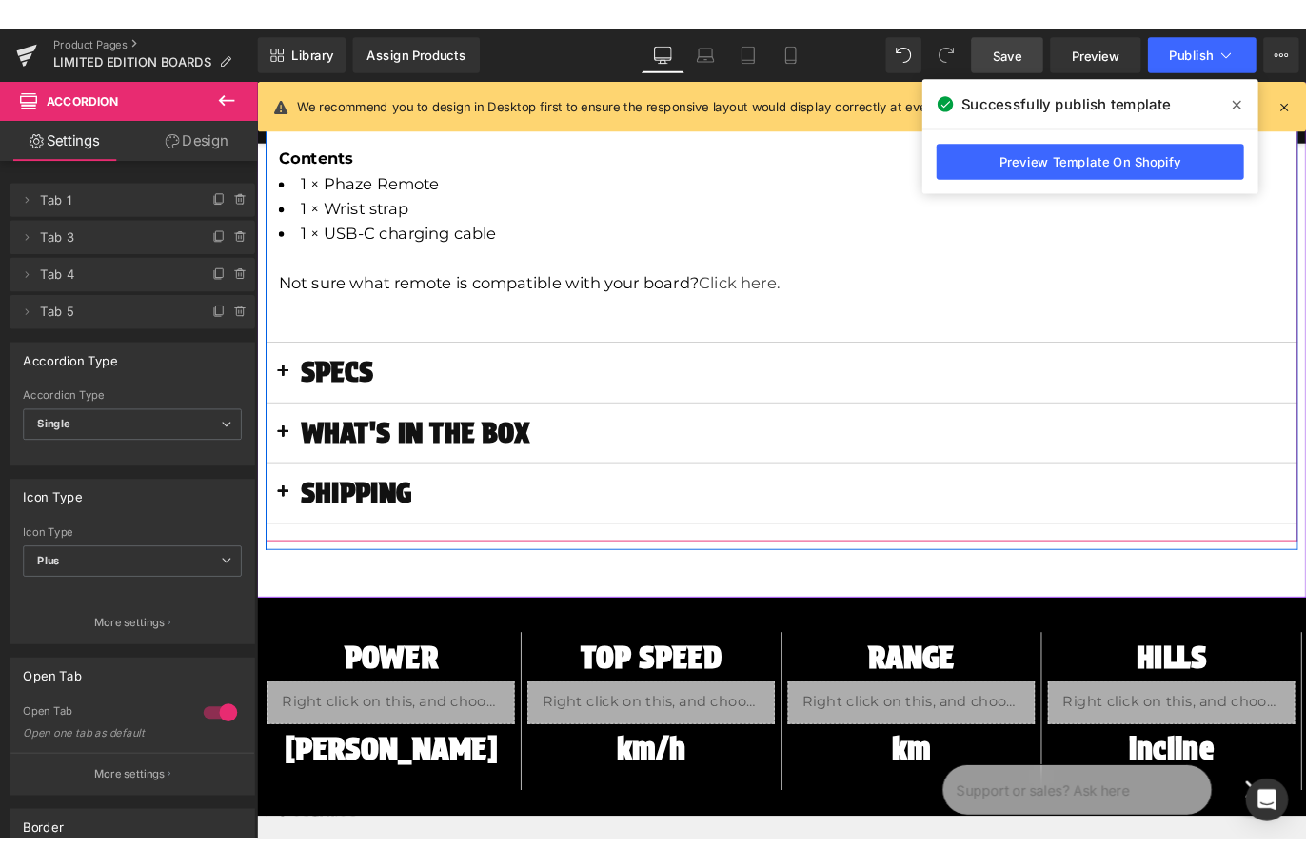
scroll to position [1137, 0]
